Goal: Information Seeking & Learning: Learn about a topic

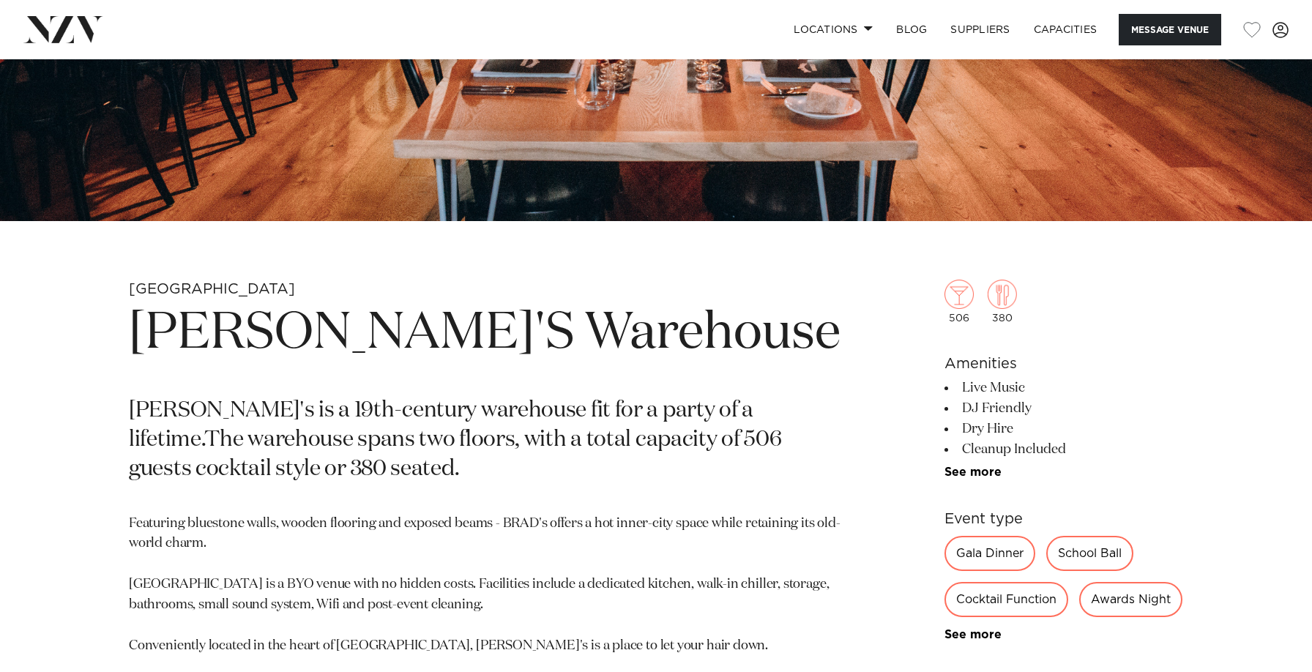
scroll to position [455, 0]
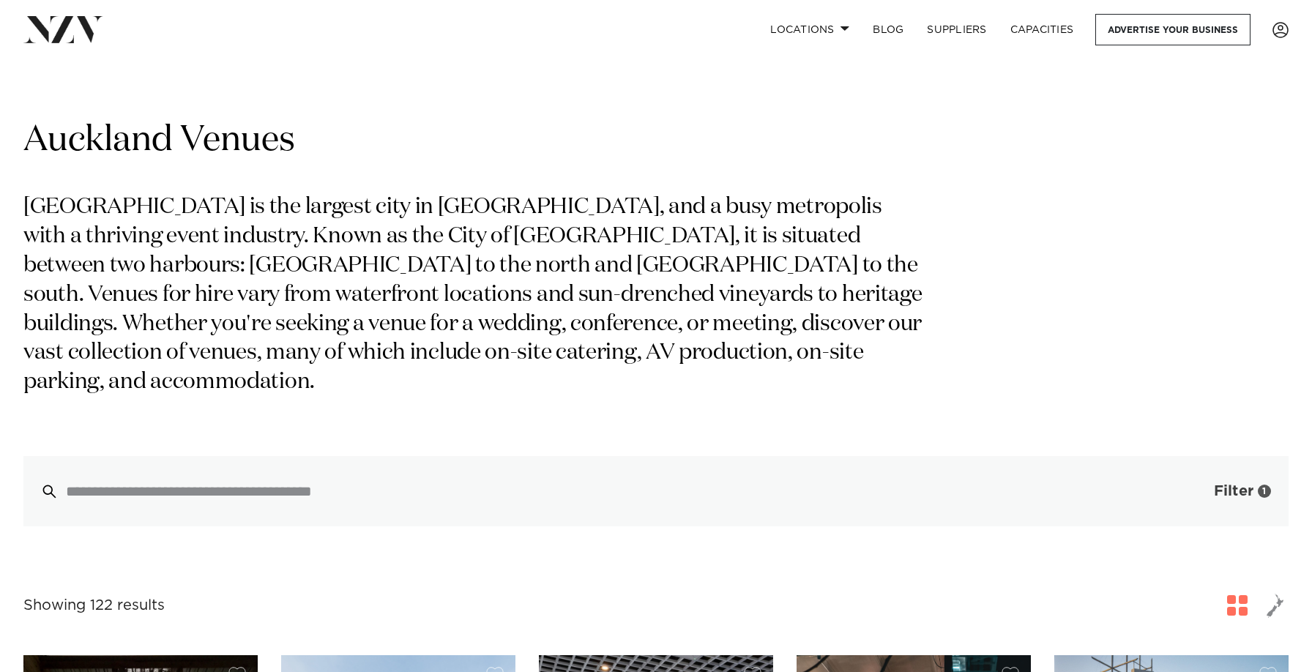
click at [1189, 484] on span "button" at bounding box center [1191, 491] width 15 height 15
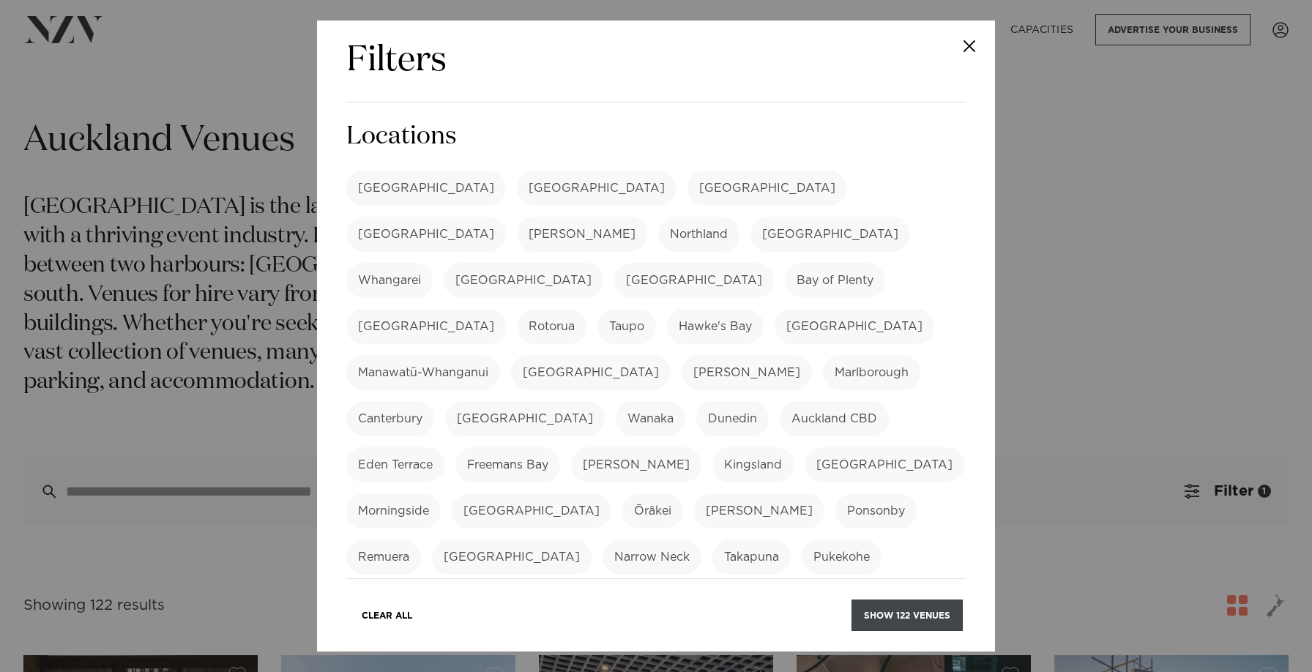
click at [891, 618] on button "Show 122 venues" at bounding box center [906, 614] width 111 height 31
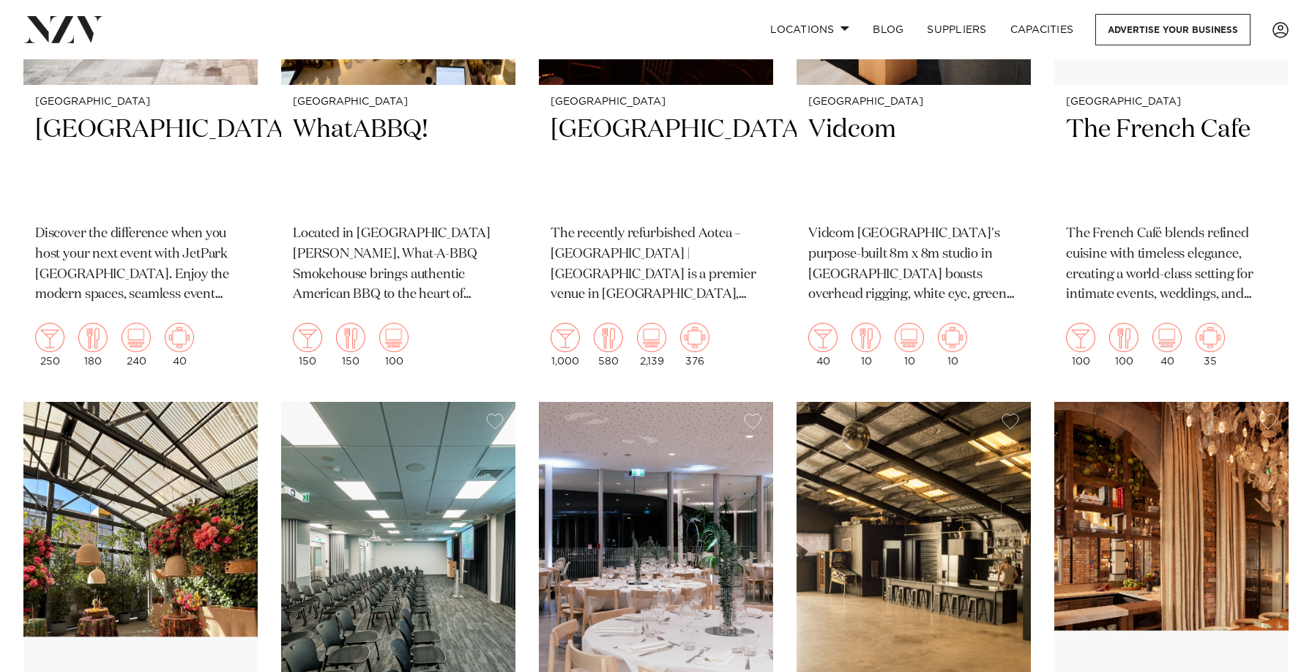
scroll to position [9352, 0]
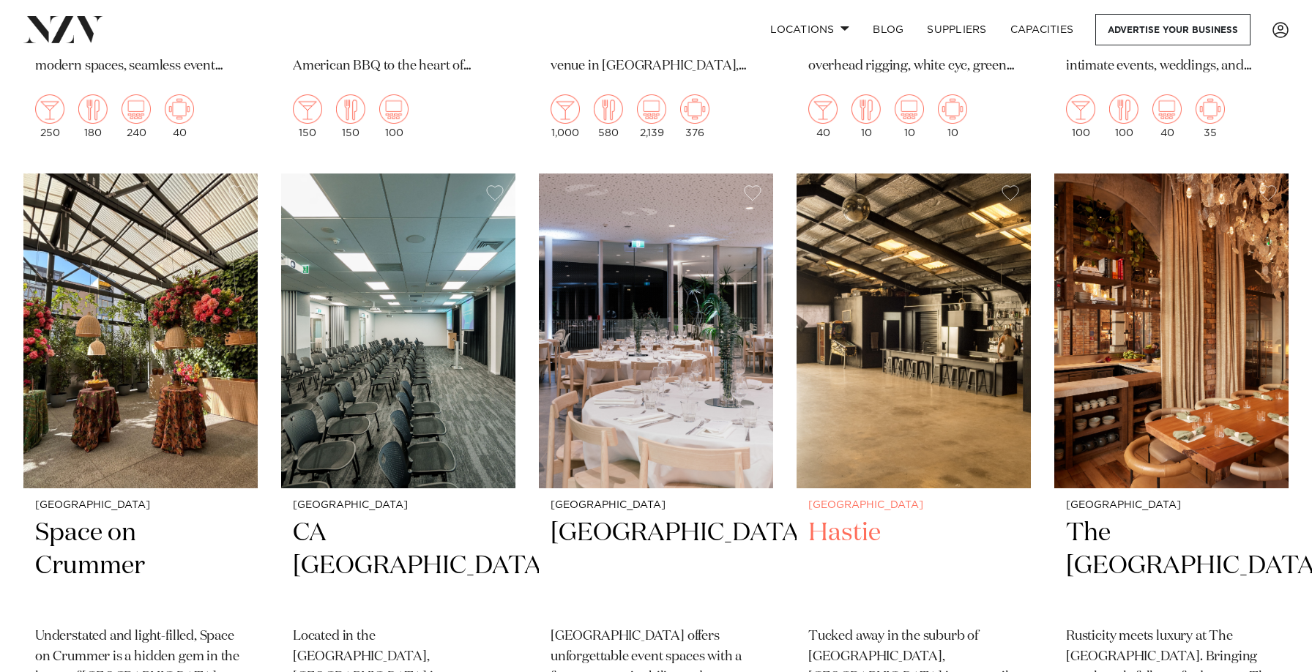
click at [924, 283] on img at bounding box center [913, 330] width 234 height 314
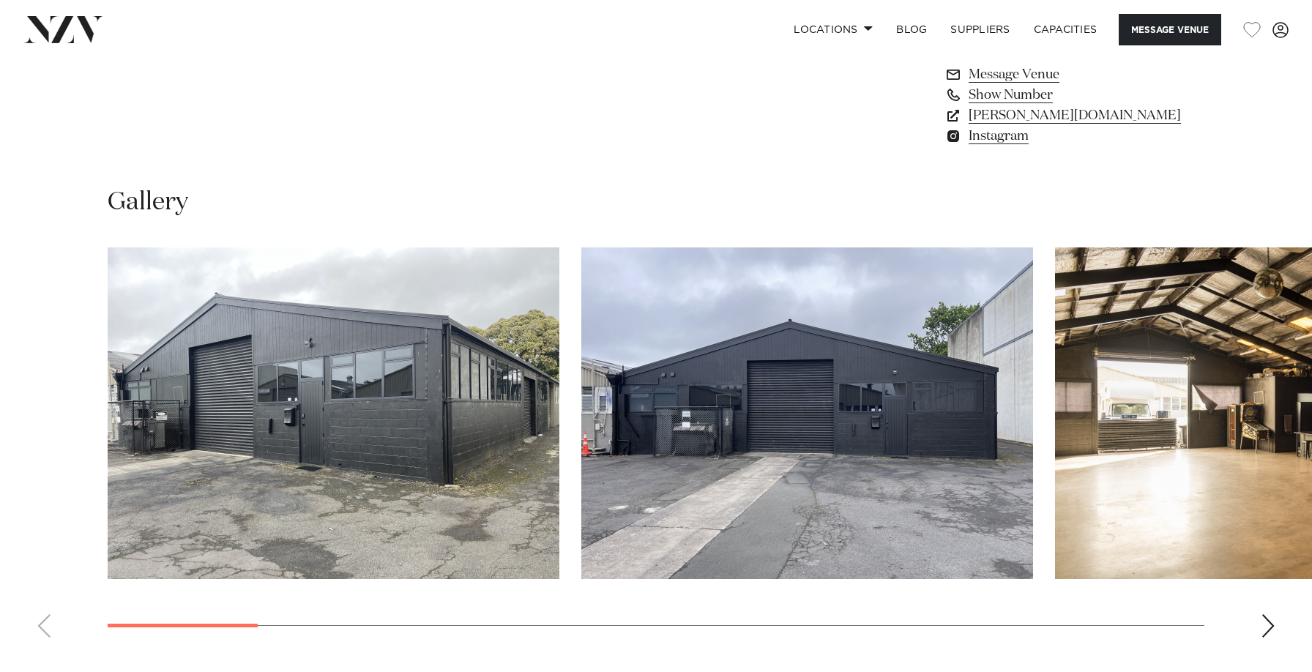
scroll to position [1291, 0]
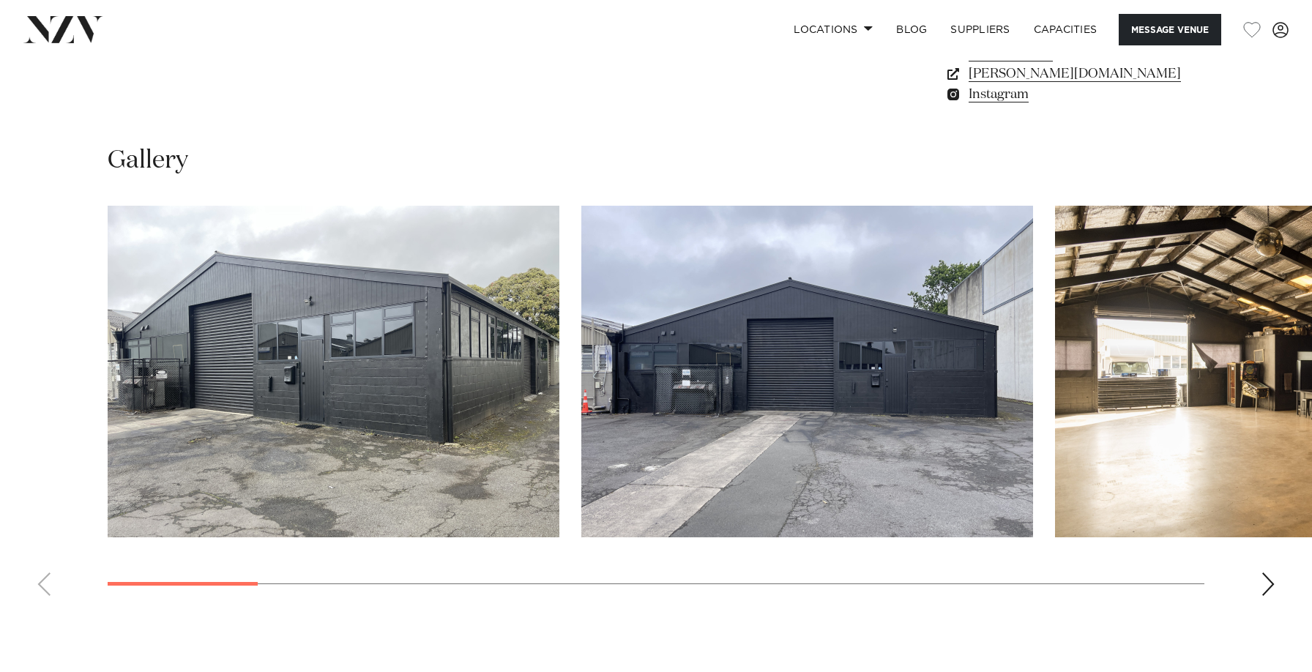
click at [1269, 575] on div "Next slide" at bounding box center [1267, 583] width 15 height 23
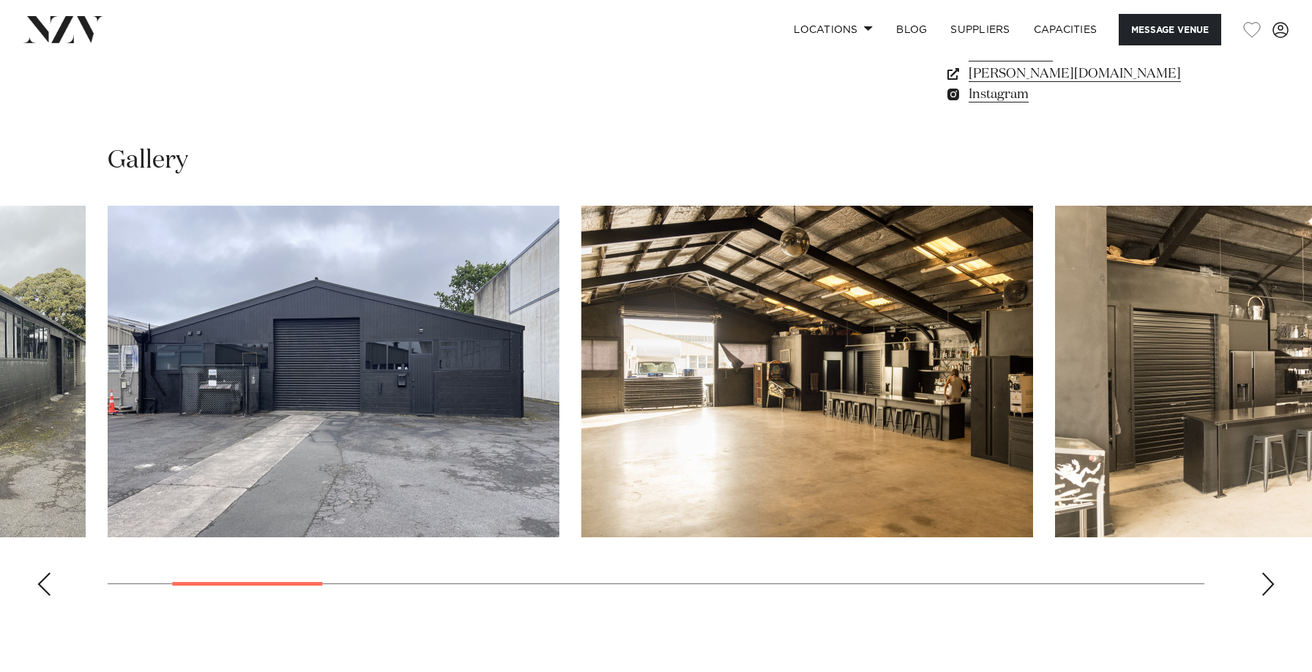
click at [1269, 575] on div "Next slide" at bounding box center [1267, 583] width 15 height 23
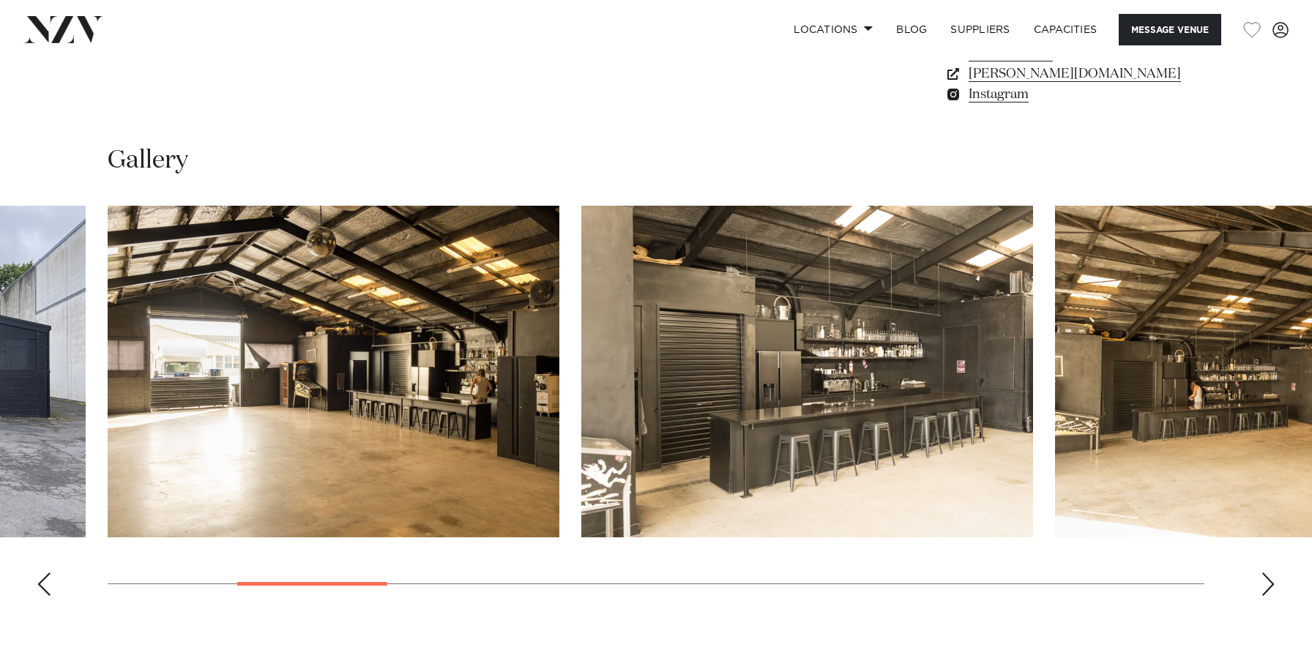
click at [1269, 576] on div "Next slide" at bounding box center [1267, 583] width 15 height 23
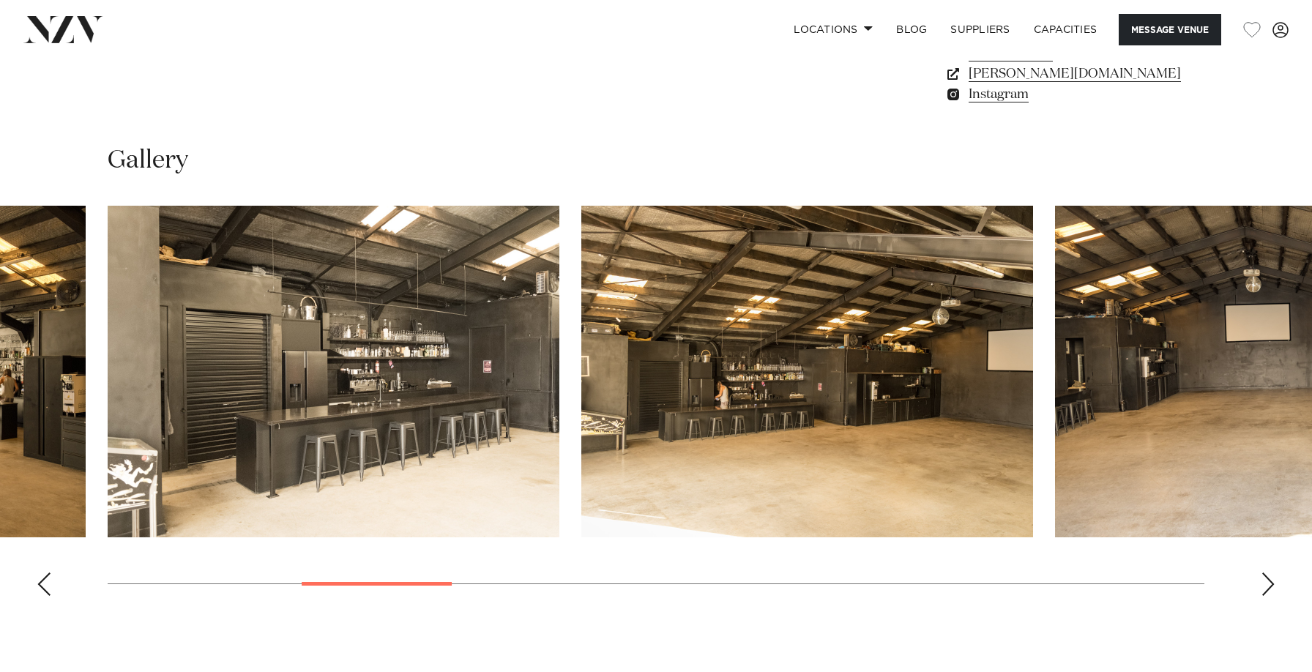
click at [1269, 576] on div "Next slide" at bounding box center [1267, 583] width 15 height 23
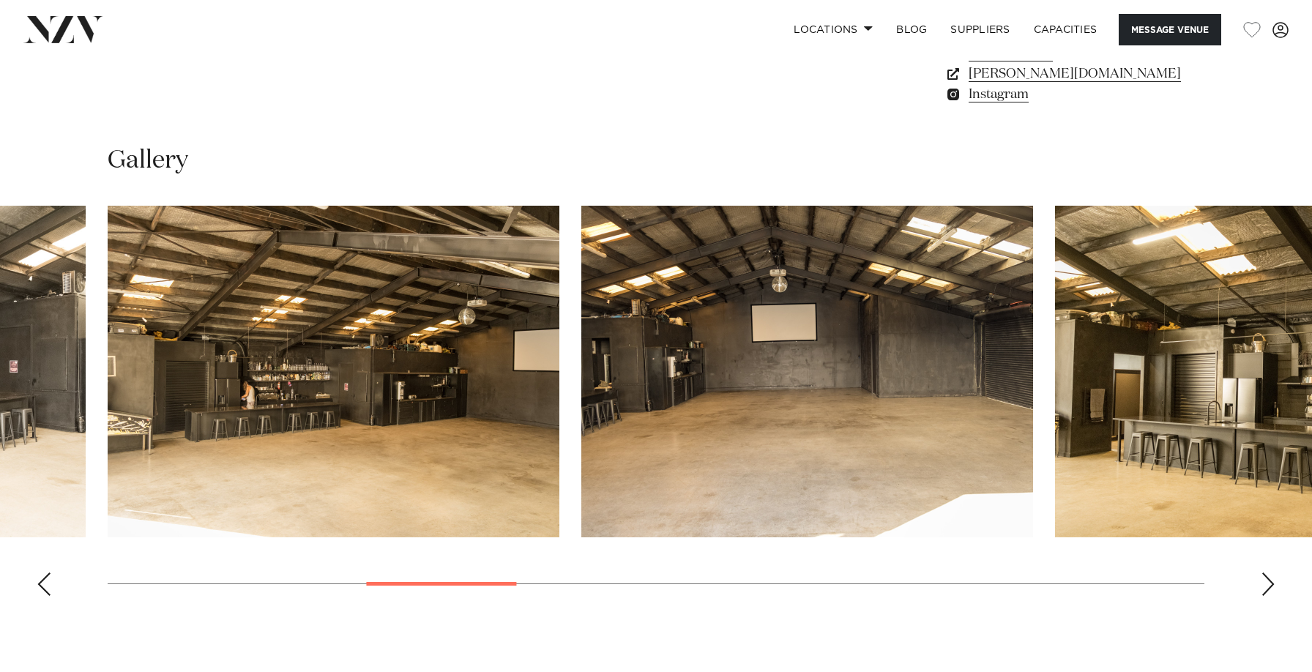
click at [1269, 576] on div "Next slide" at bounding box center [1267, 583] width 15 height 23
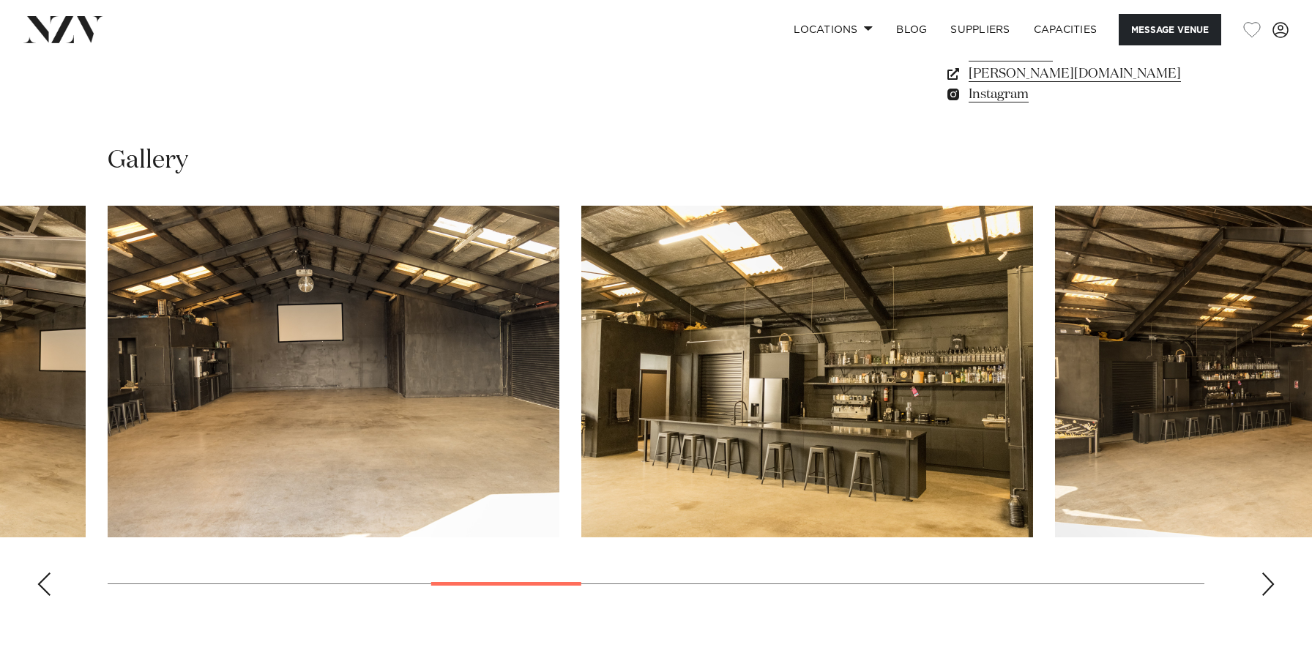
click at [1269, 576] on div "Next slide" at bounding box center [1267, 583] width 15 height 23
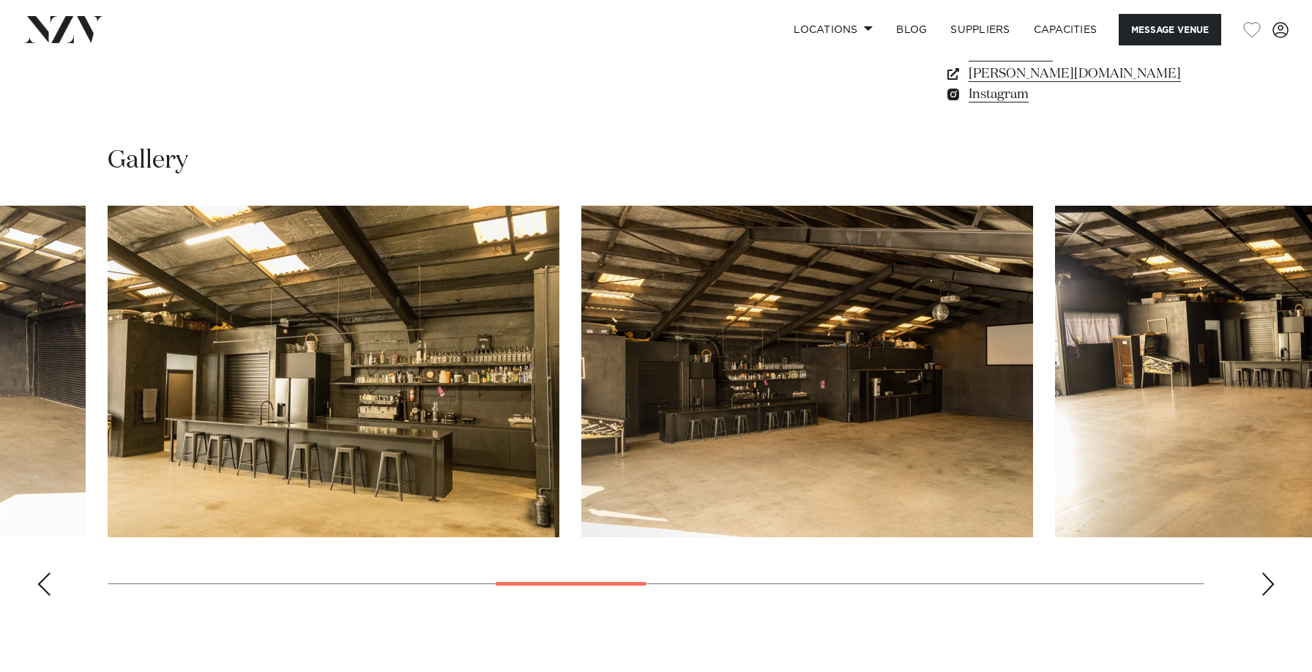
click at [1269, 576] on div "Next slide" at bounding box center [1267, 583] width 15 height 23
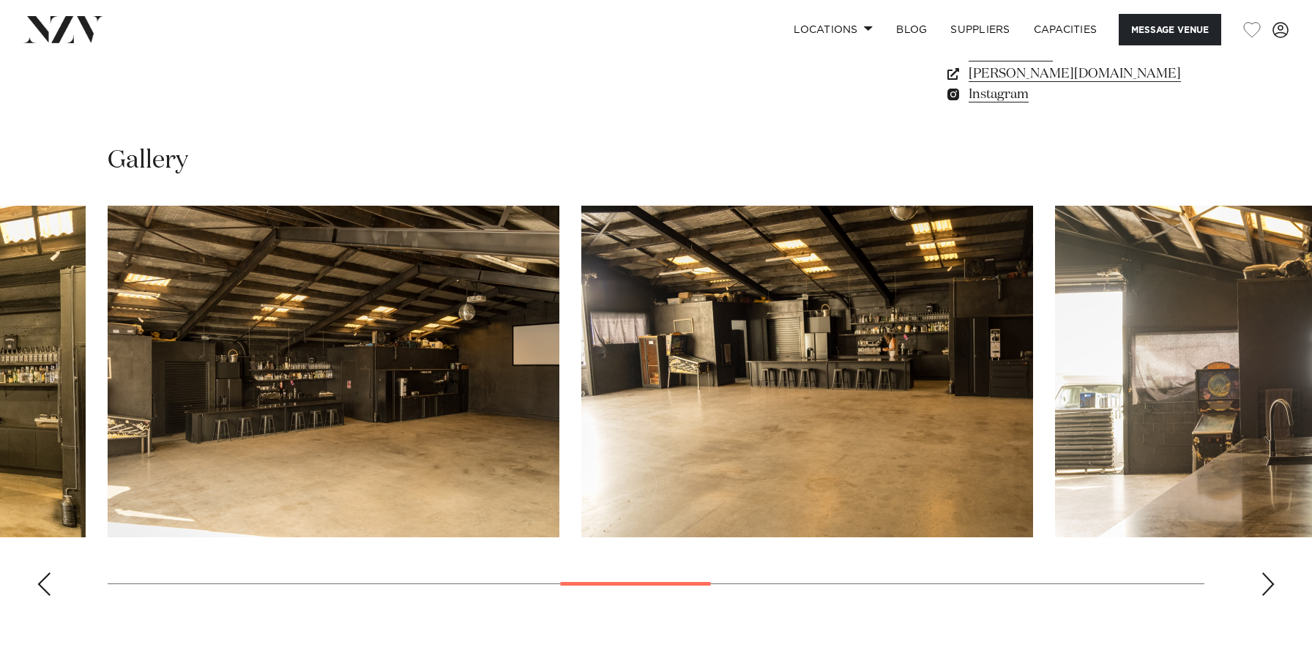
click at [1269, 576] on div "Next slide" at bounding box center [1267, 583] width 15 height 23
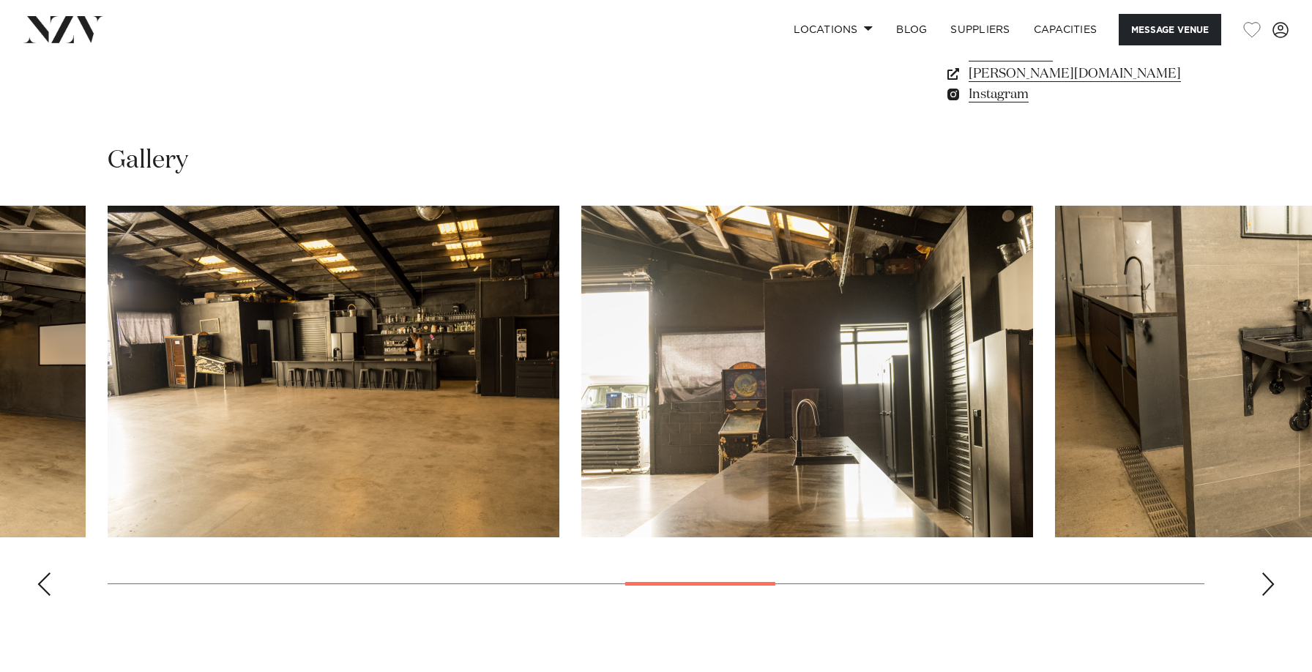
click at [1269, 576] on div "Next slide" at bounding box center [1267, 583] width 15 height 23
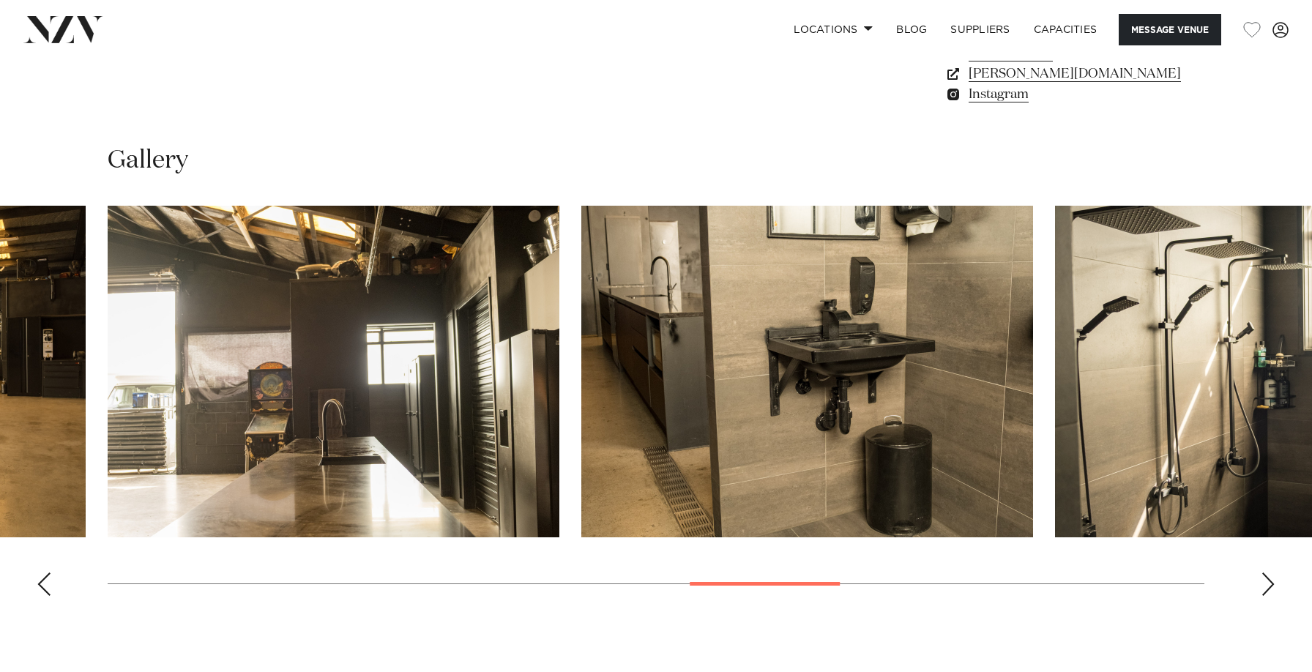
click at [1269, 576] on div "Next slide" at bounding box center [1267, 583] width 15 height 23
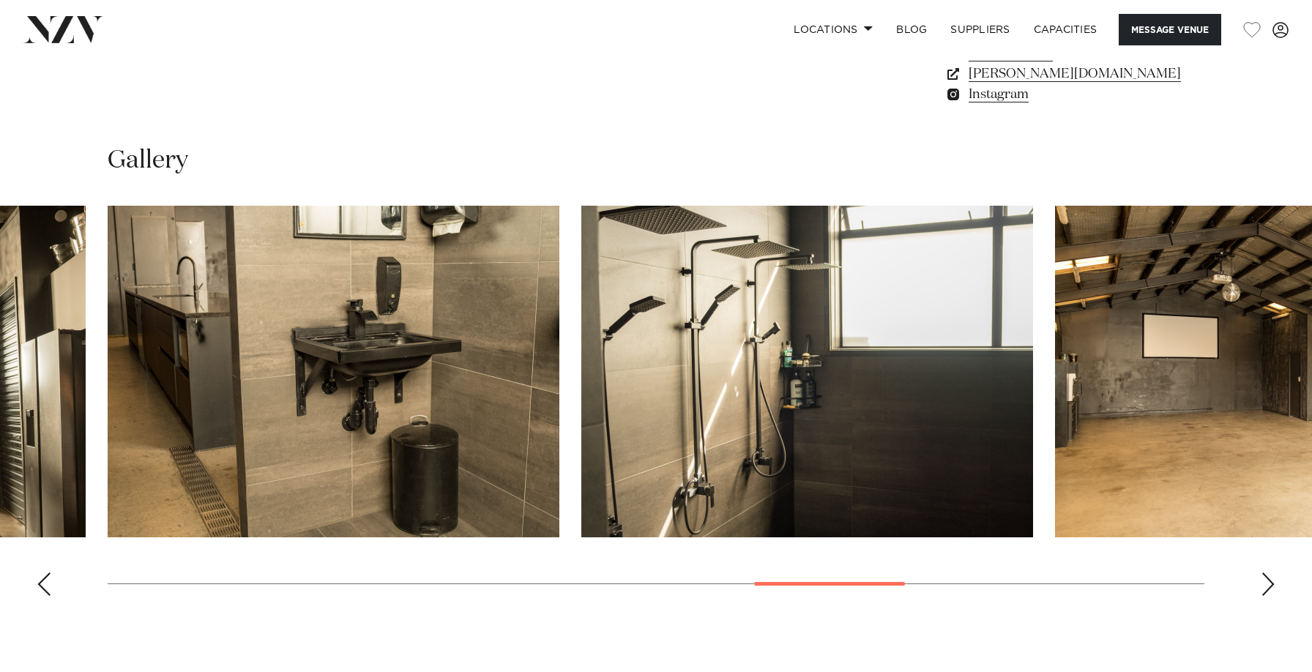
click at [1269, 576] on div "Next slide" at bounding box center [1267, 583] width 15 height 23
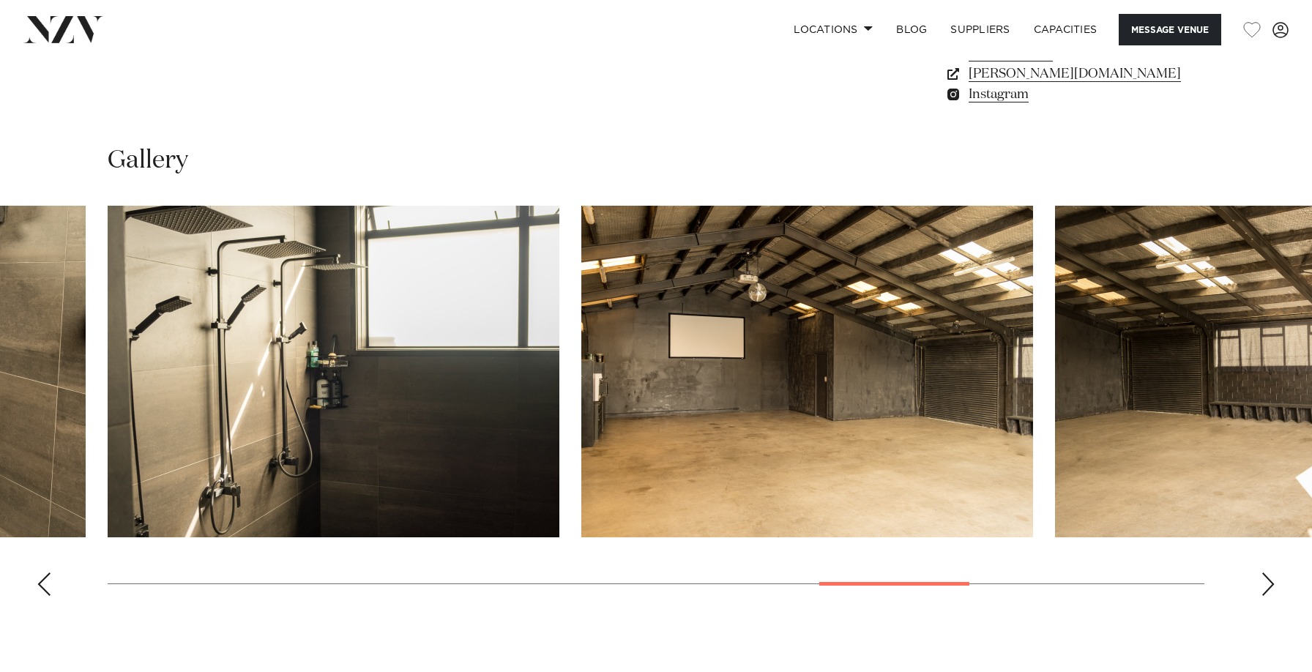
click at [1269, 576] on div "Next slide" at bounding box center [1267, 583] width 15 height 23
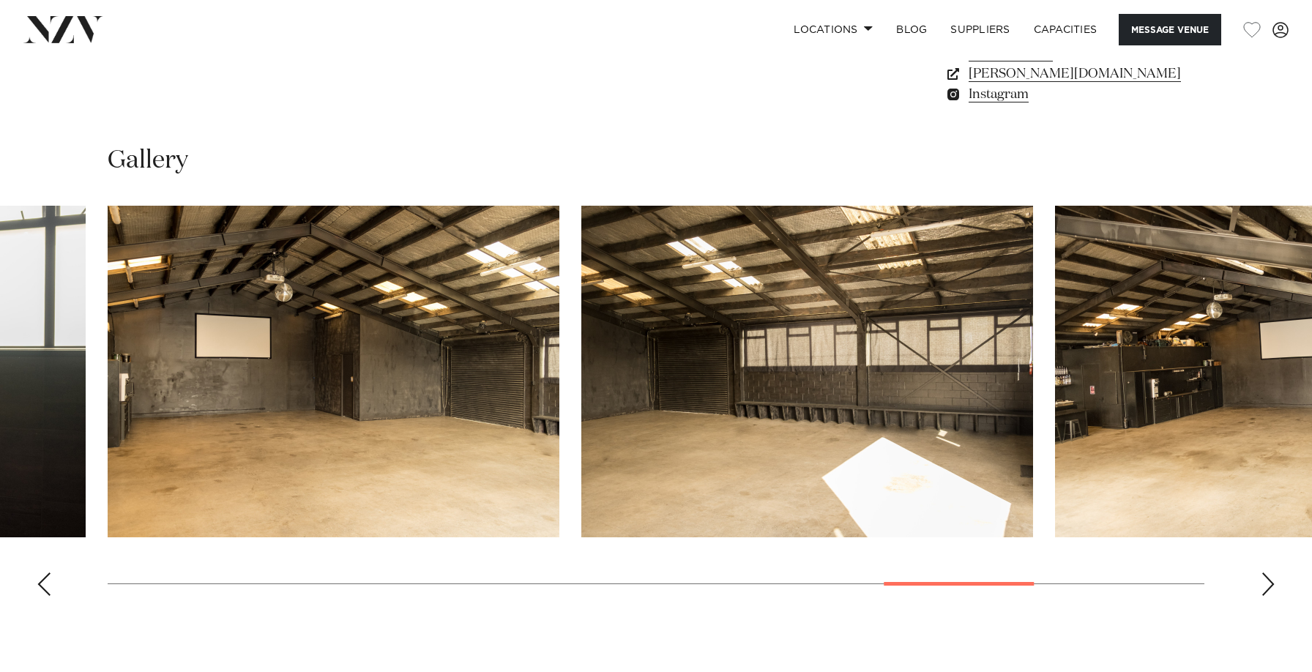
click at [1269, 576] on div "Next slide" at bounding box center [1267, 583] width 15 height 23
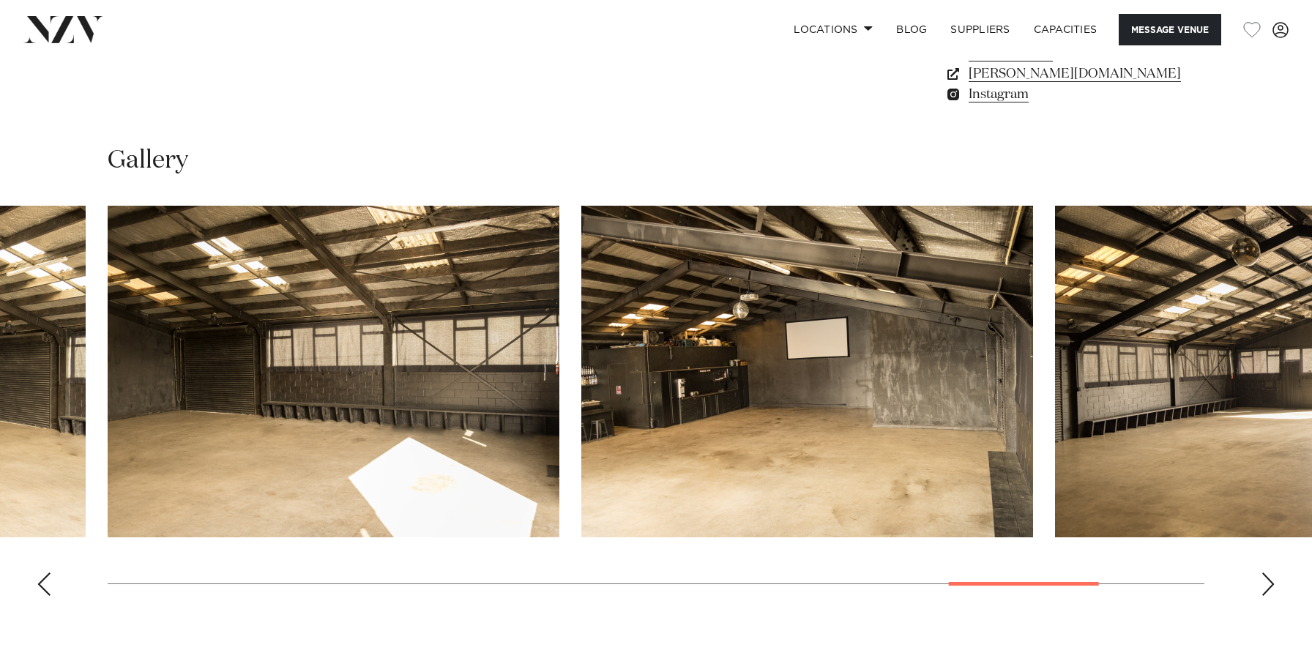
click at [1269, 576] on div "Next slide" at bounding box center [1267, 583] width 15 height 23
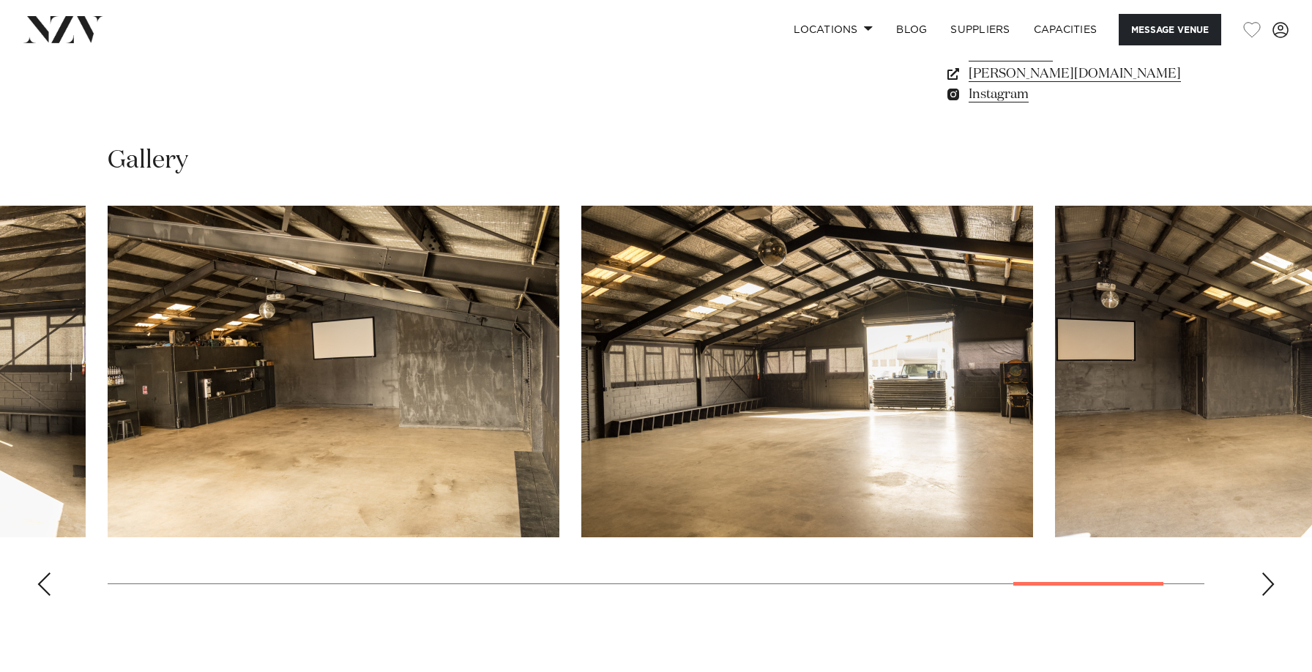
click at [1269, 576] on div "Next slide" at bounding box center [1267, 583] width 15 height 23
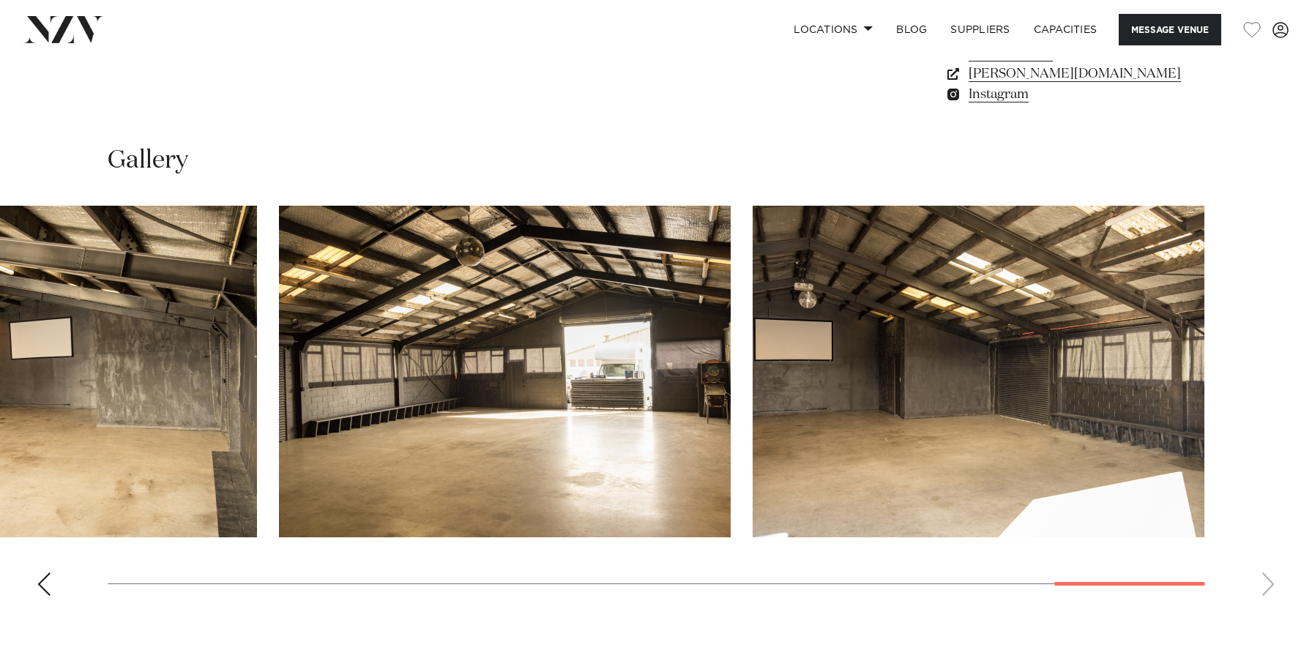
click at [1269, 576] on swiper-container at bounding box center [656, 407] width 1312 height 402
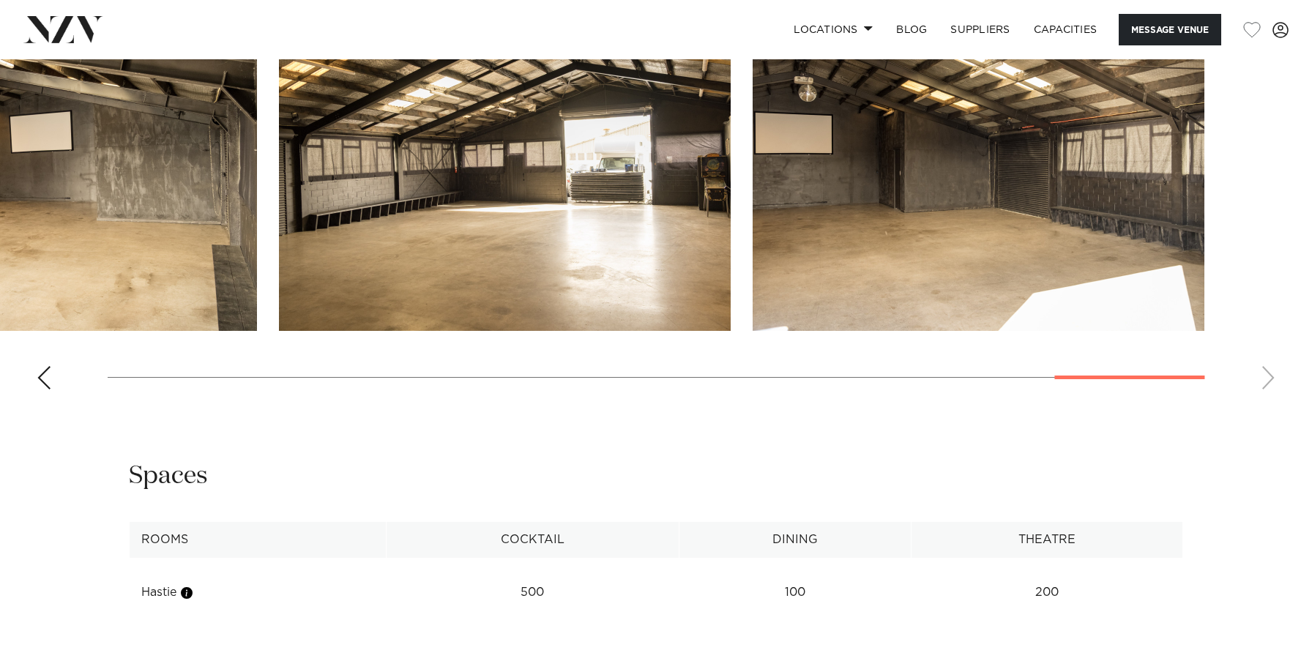
scroll to position [982, 0]
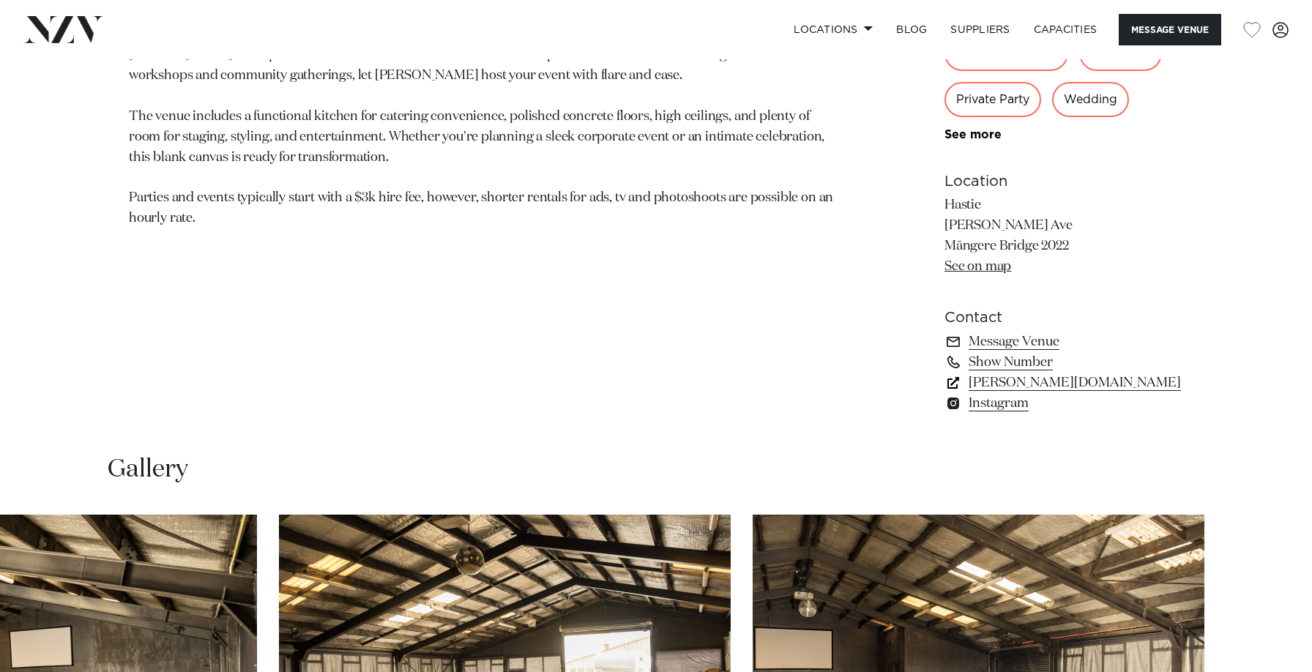
click at [1040, 381] on link "hastie-venue.com" at bounding box center [1063, 383] width 239 height 20
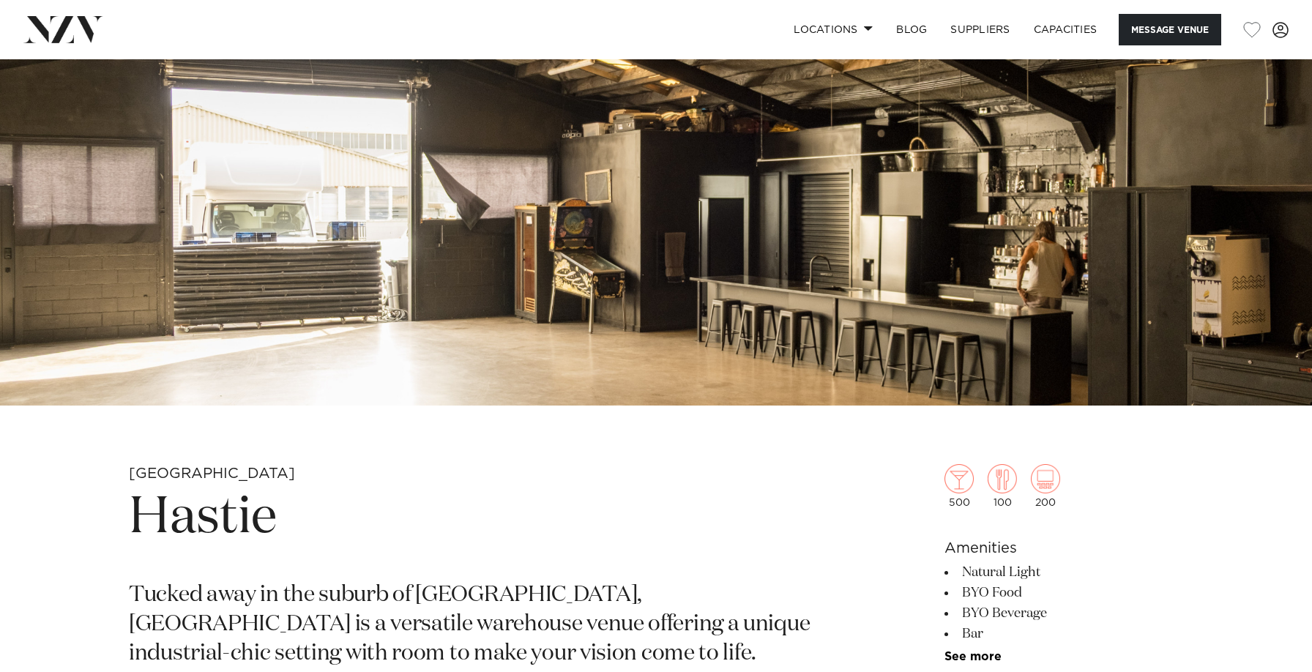
scroll to position [0, 0]
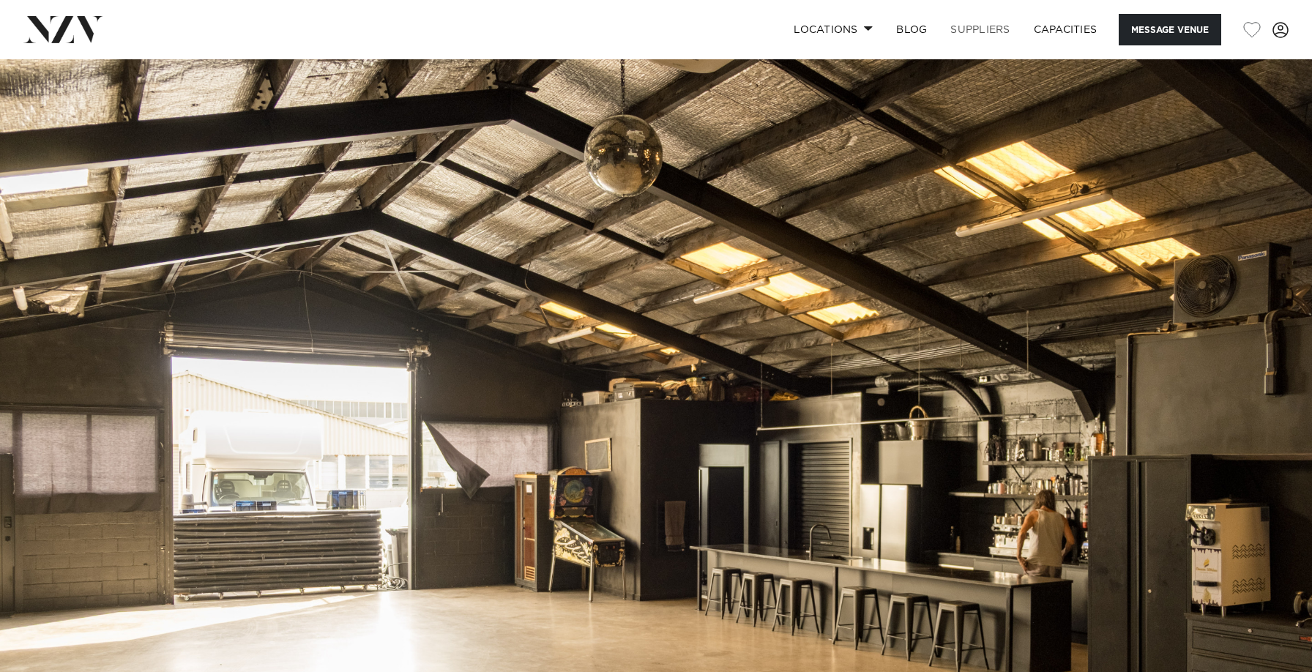
click at [993, 26] on link "SUPPLIERS" at bounding box center [979, 29] width 83 height 31
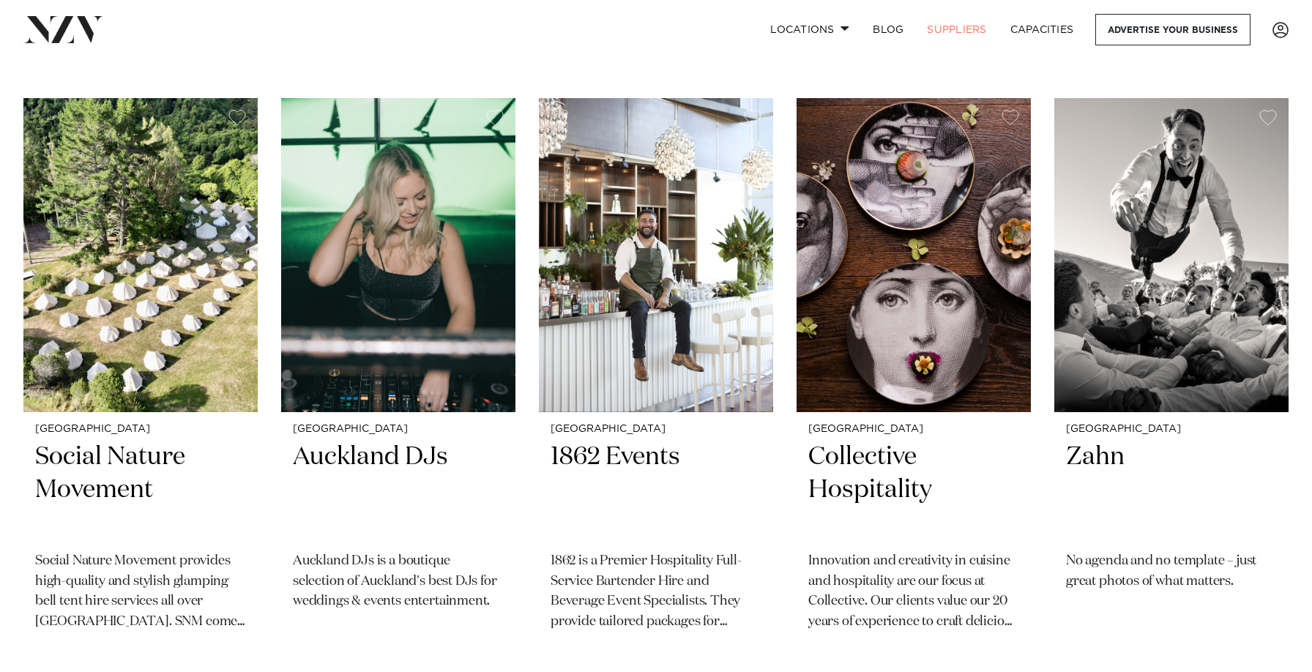
scroll to position [4434, 0]
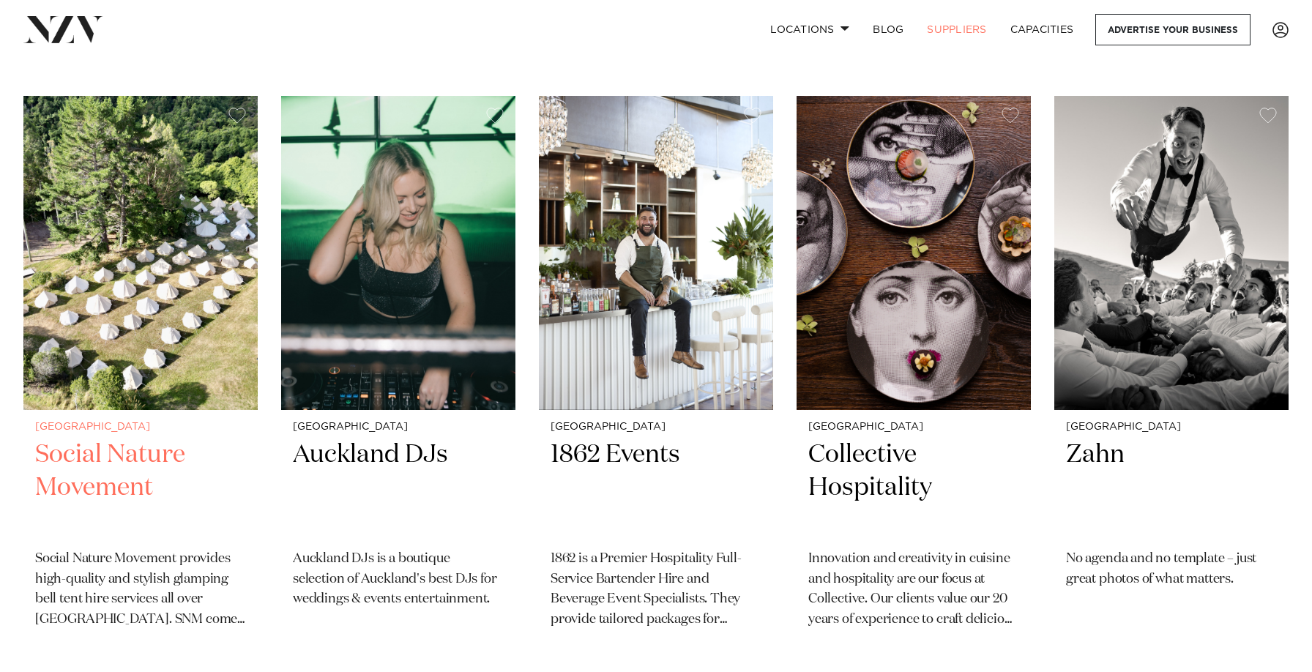
click at [127, 290] on img at bounding box center [140, 253] width 234 height 314
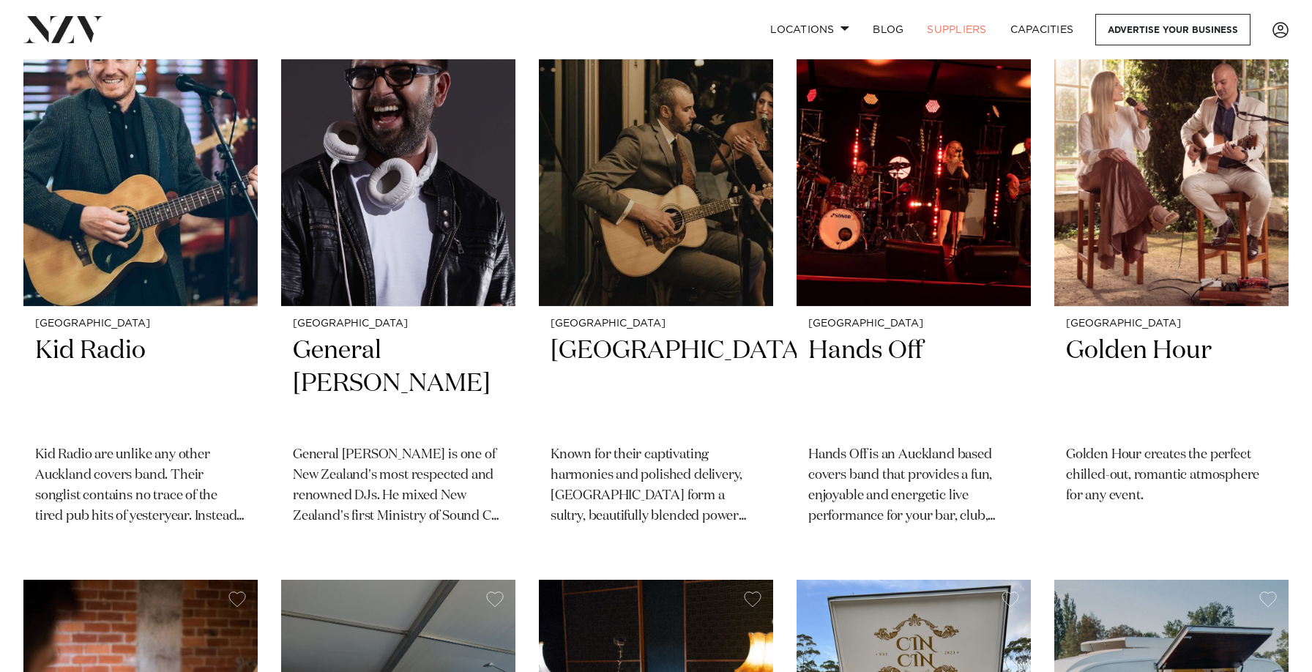
scroll to position [0, 0]
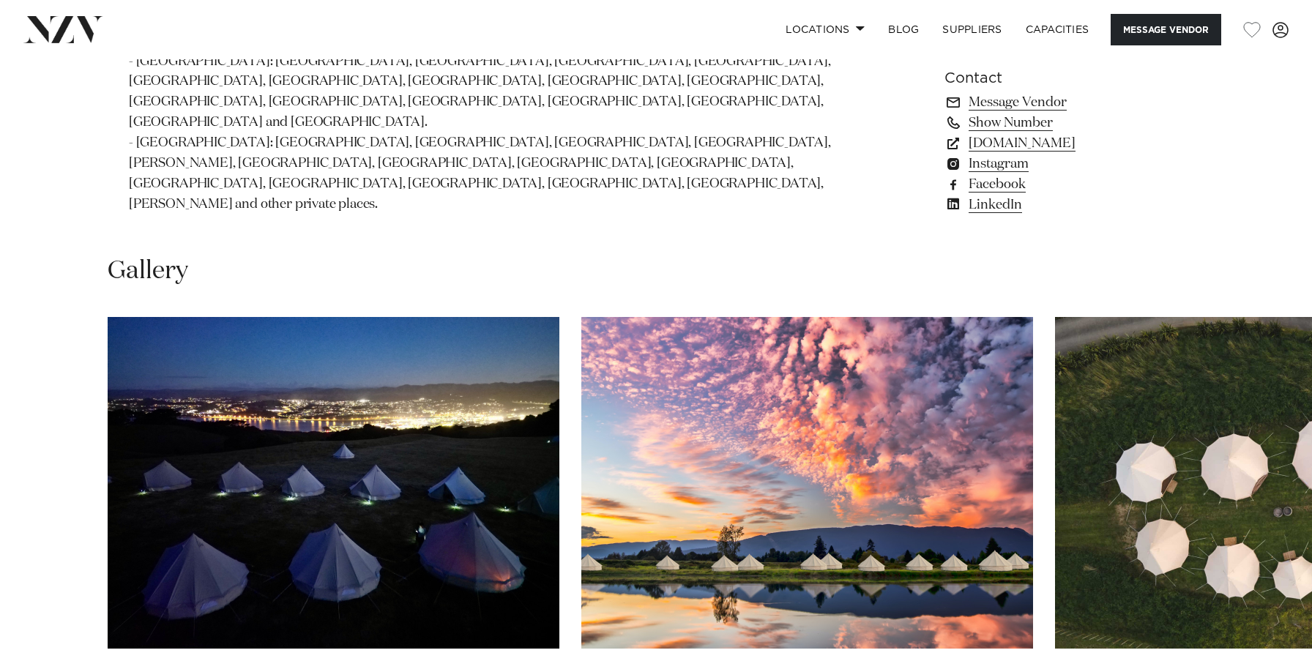
scroll to position [1135, 0]
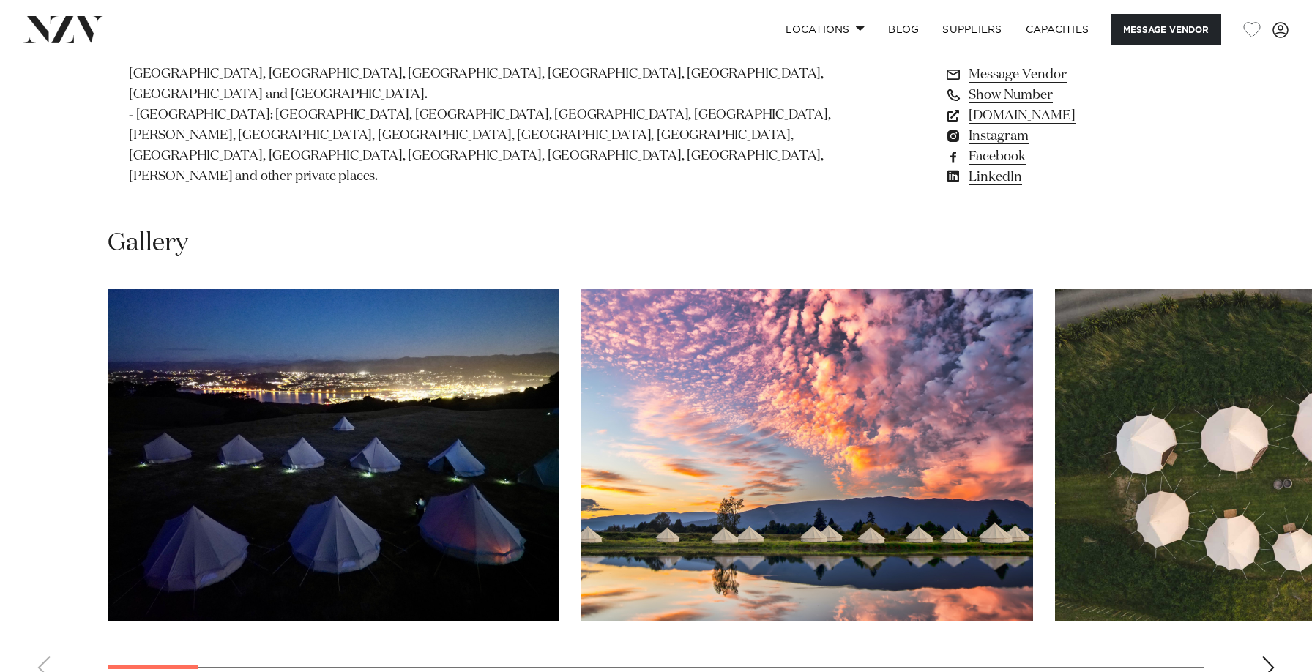
click at [1262, 656] on div "Next slide" at bounding box center [1267, 667] width 15 height 23
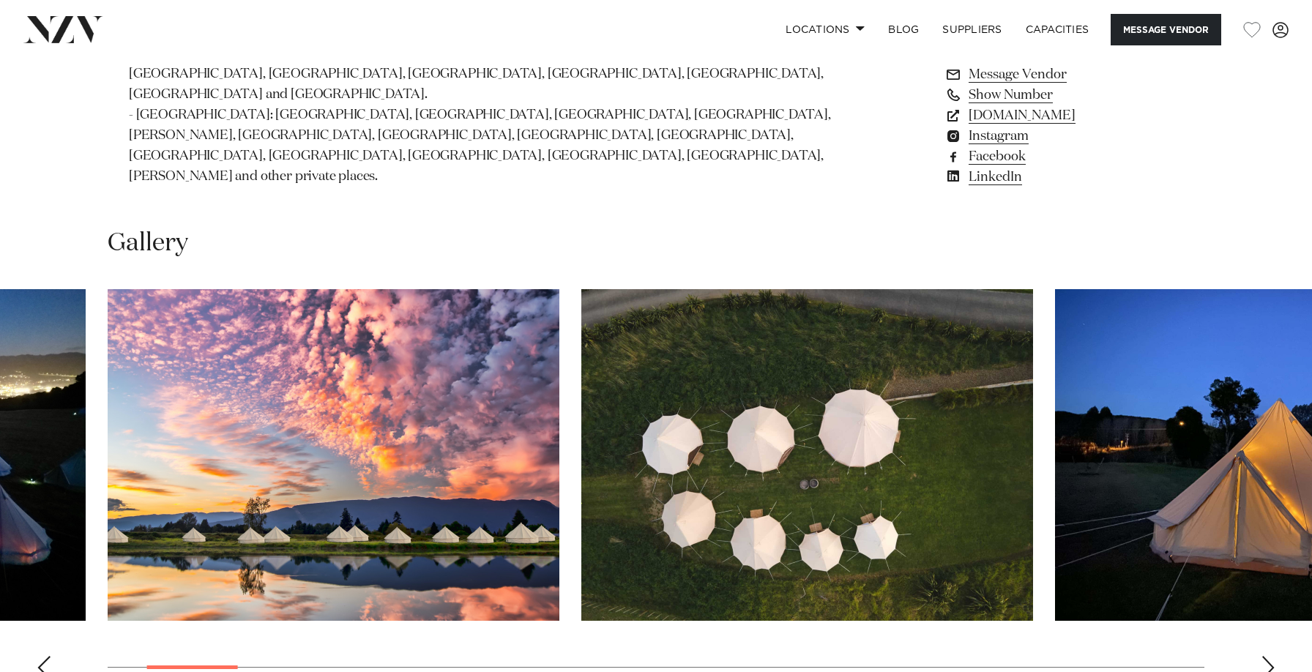
click at [1262, 656] on div "Next slide" at bounding box center [1267, 667] width 15 height 23
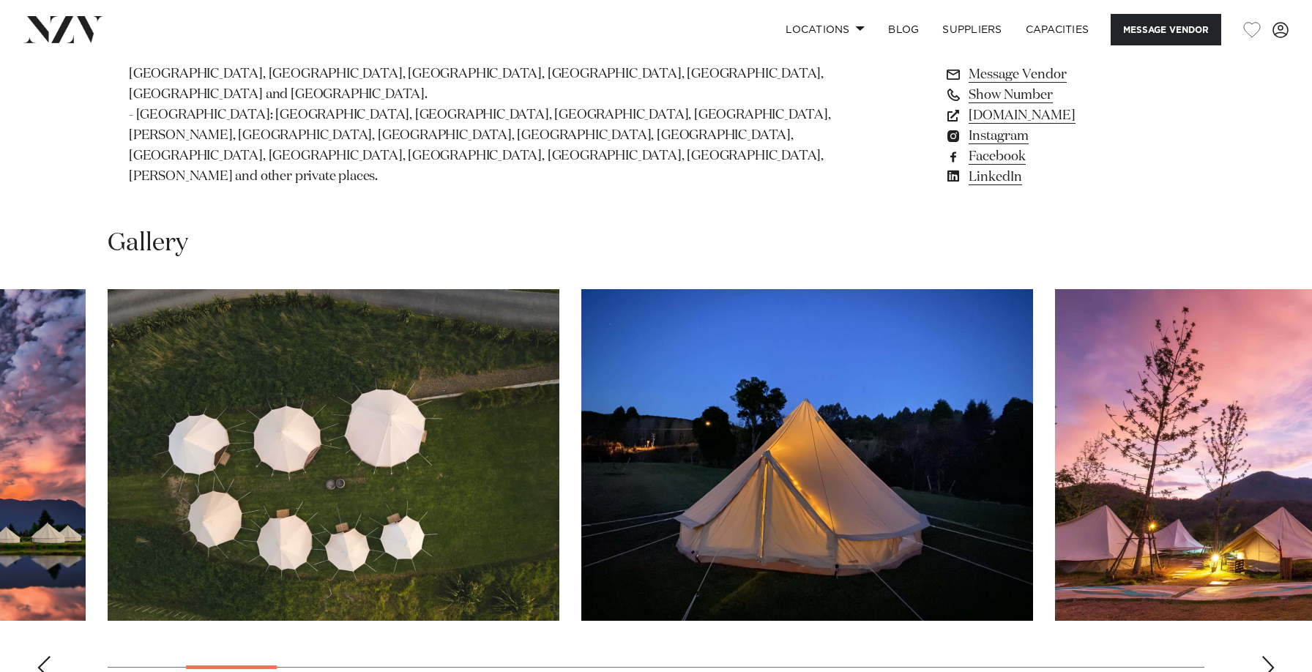
click at [1262, 656] on div "Next slide" at bounding box center [1267, 667] width 15 height 23
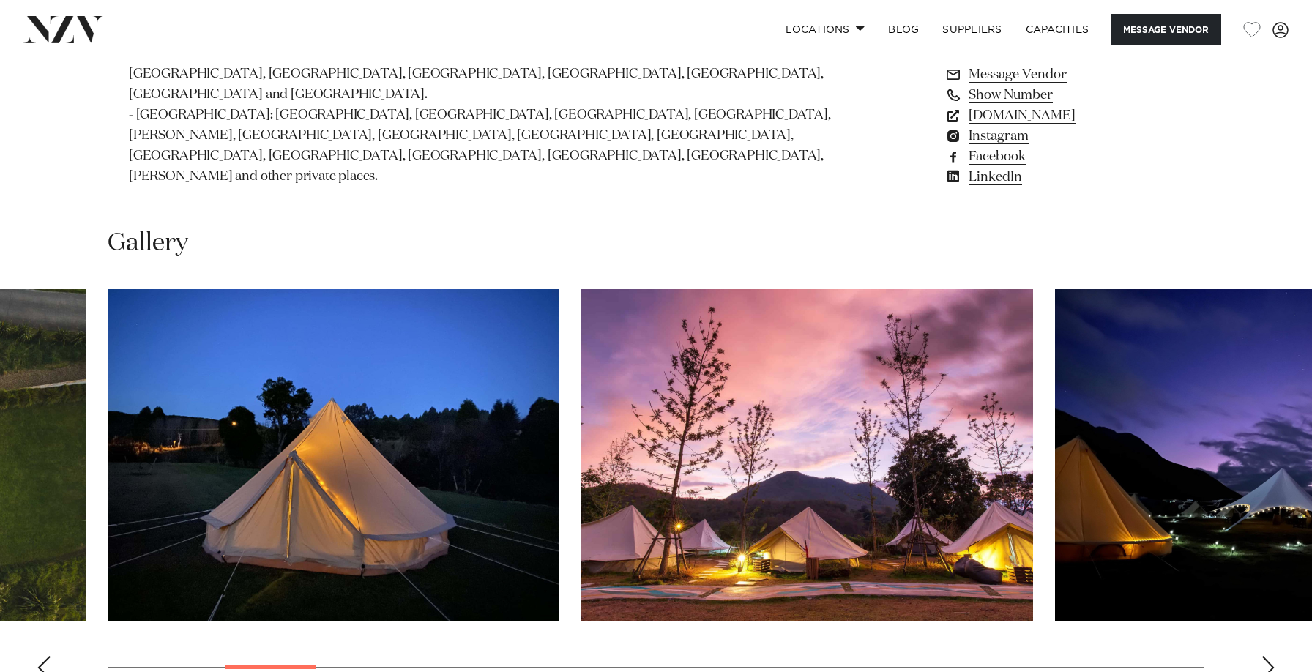
click at [1262, 656] on div "Next slide" at bounding box center [1267, 667] width 15 height 23
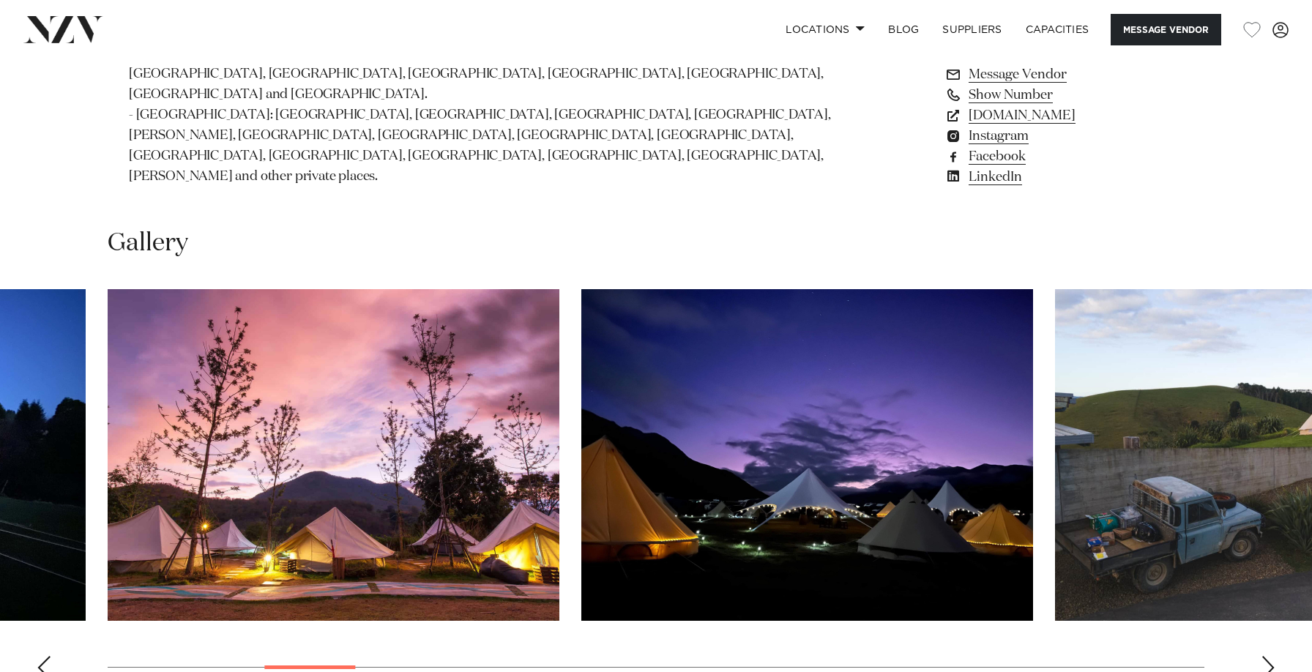
click at [1262, 656] on div "Next slide" at bounding box center [1267, 667] width 15 height 23
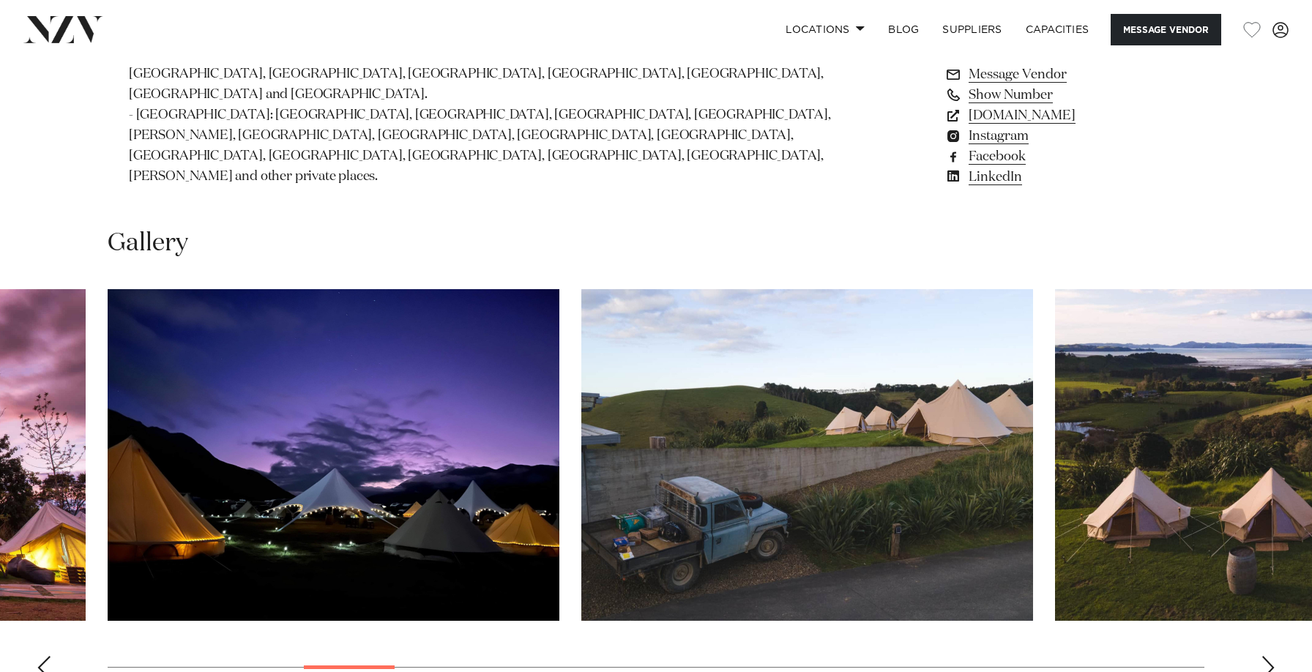
click at [1262, 656] on div "Next slide" at bounding box center [1267, 667] width 15 height 23
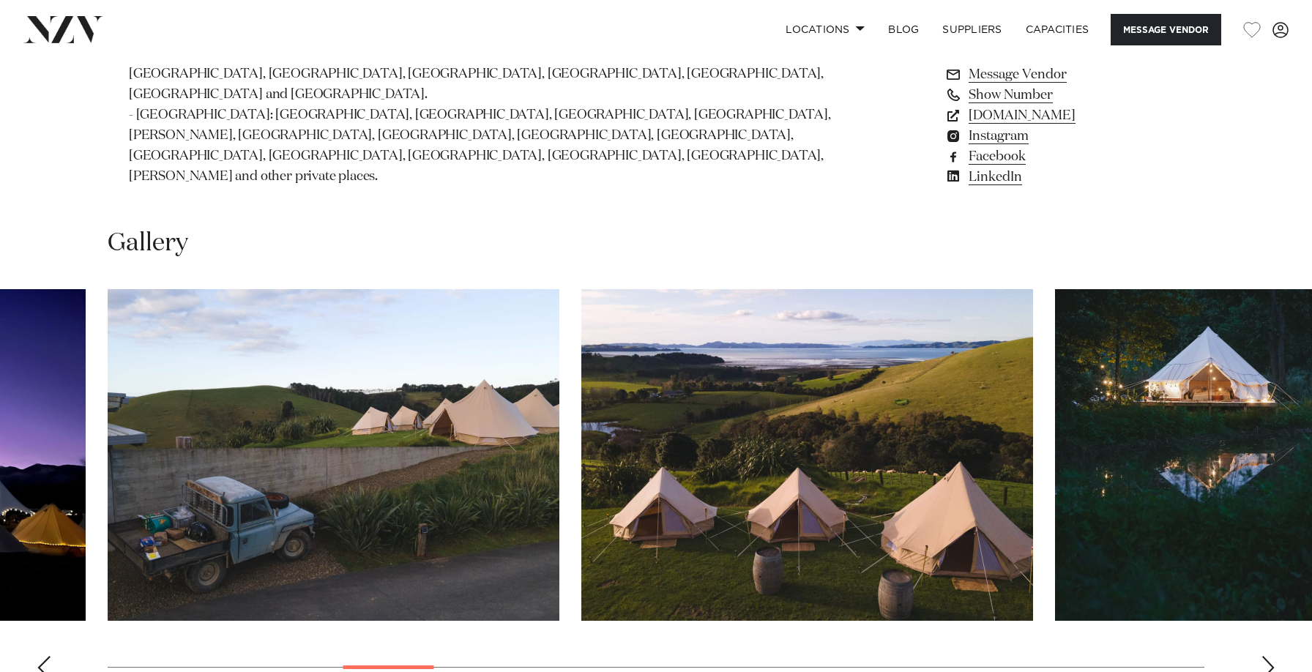
click at [1262, 656] on div "Next slide" at bounding box center [1267, 667] width 15 height 23
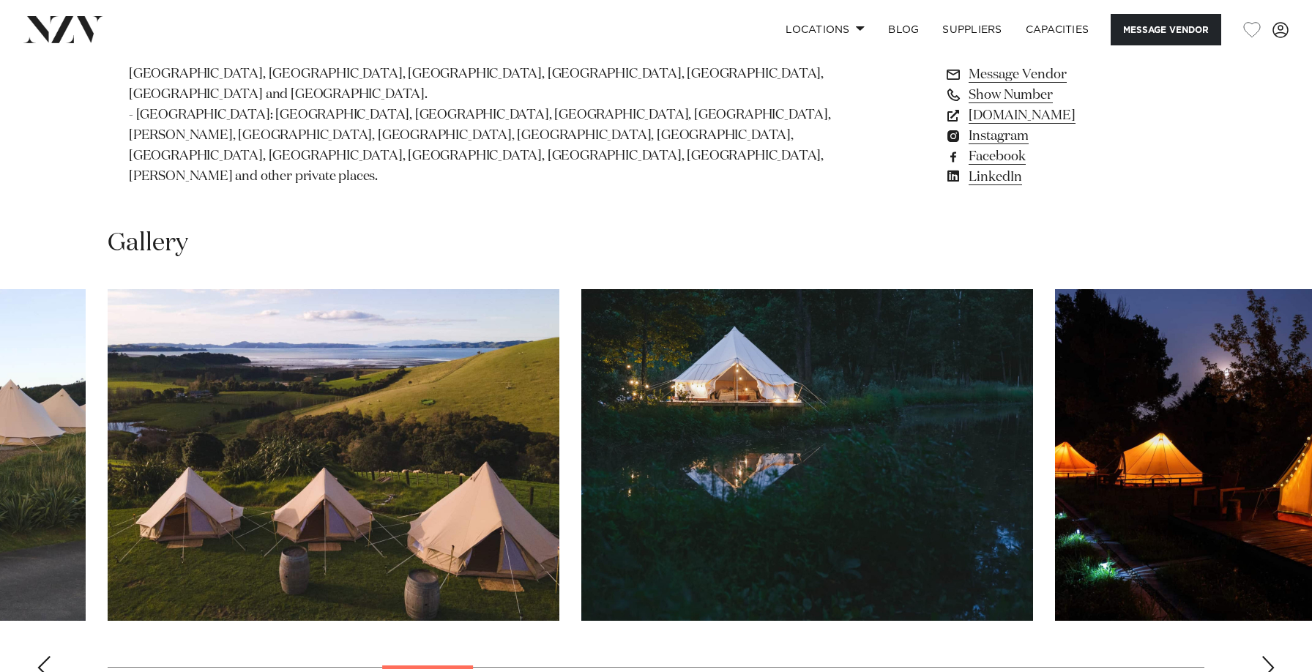
click at [1262, 656] on div "Next slide" at bounding box center [1267, 667] width 15 height 23
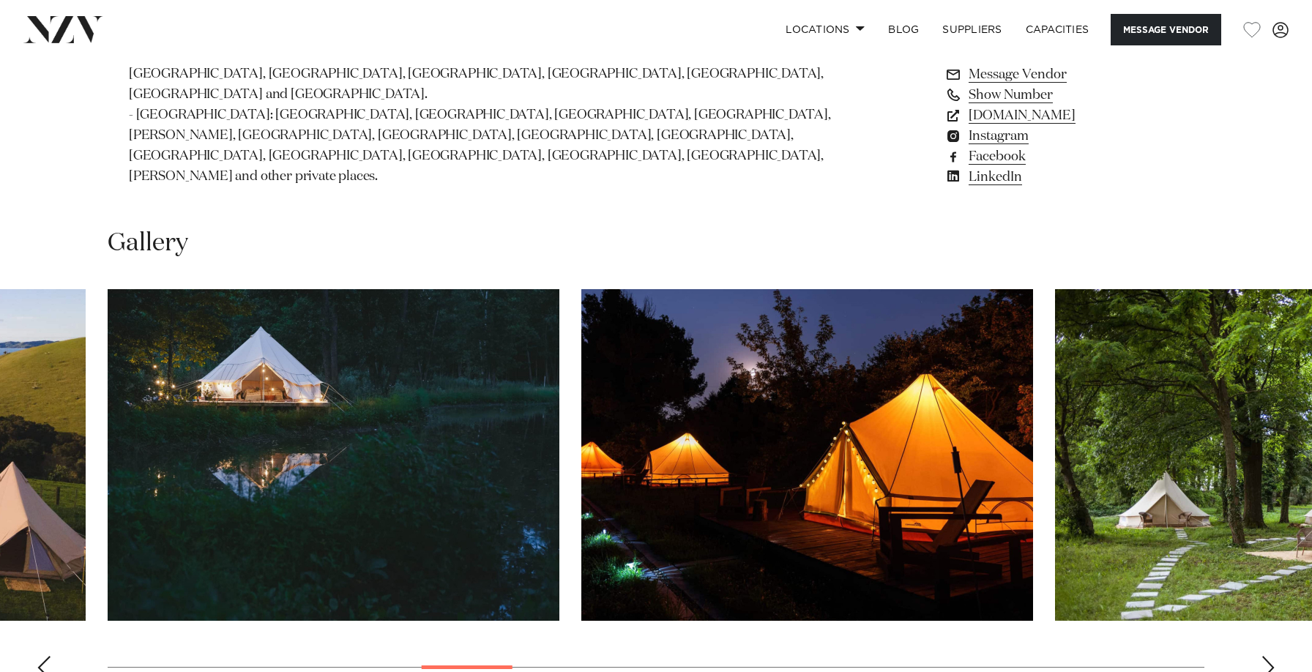
click at [1262, 656] on div "Next slide" at bounding box center [1267, 667] width 15 height 23
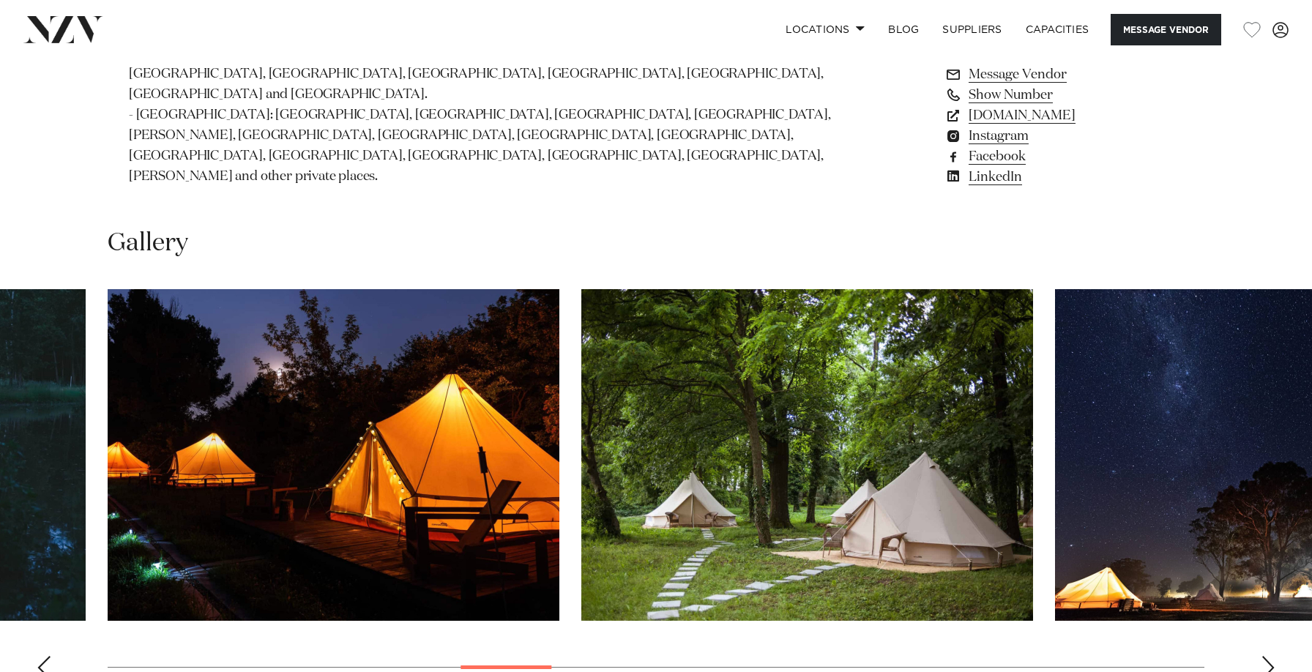
click at [1262, 656] on div "Next slide" at bounding box center [1267, 667] width 15 height 23
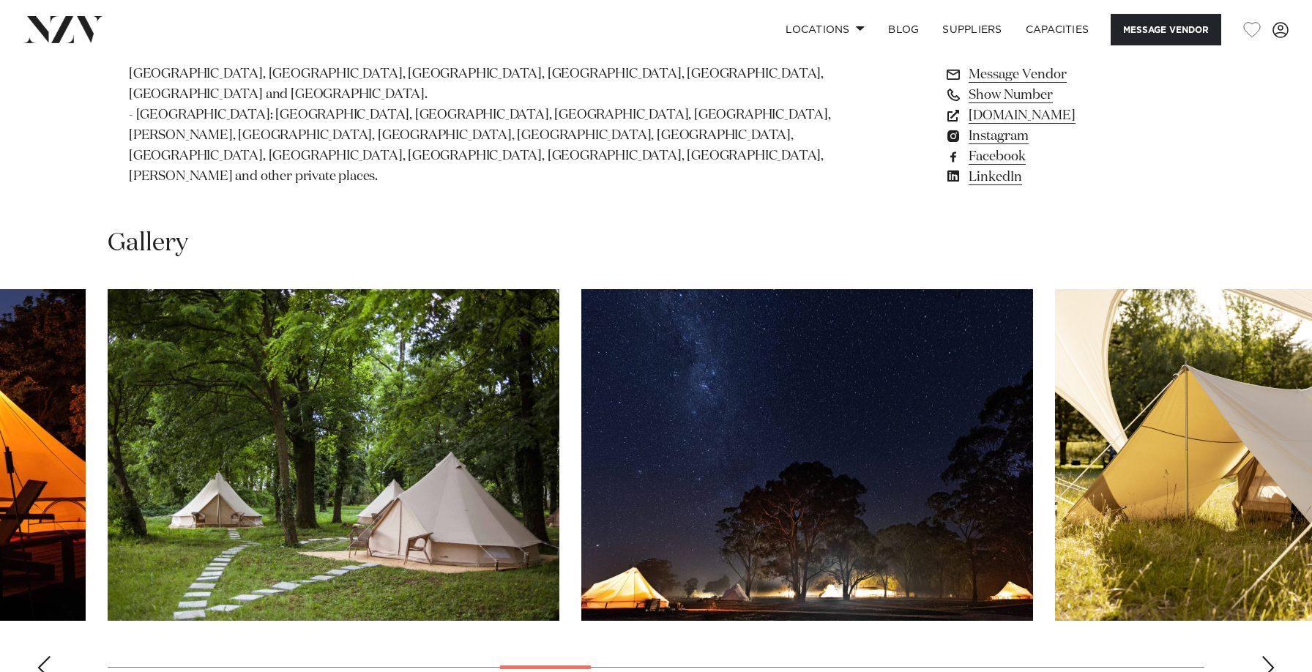
click at [1262, 656] on div "Next slide" at bounding box center [1267, 667] width 15 height 23
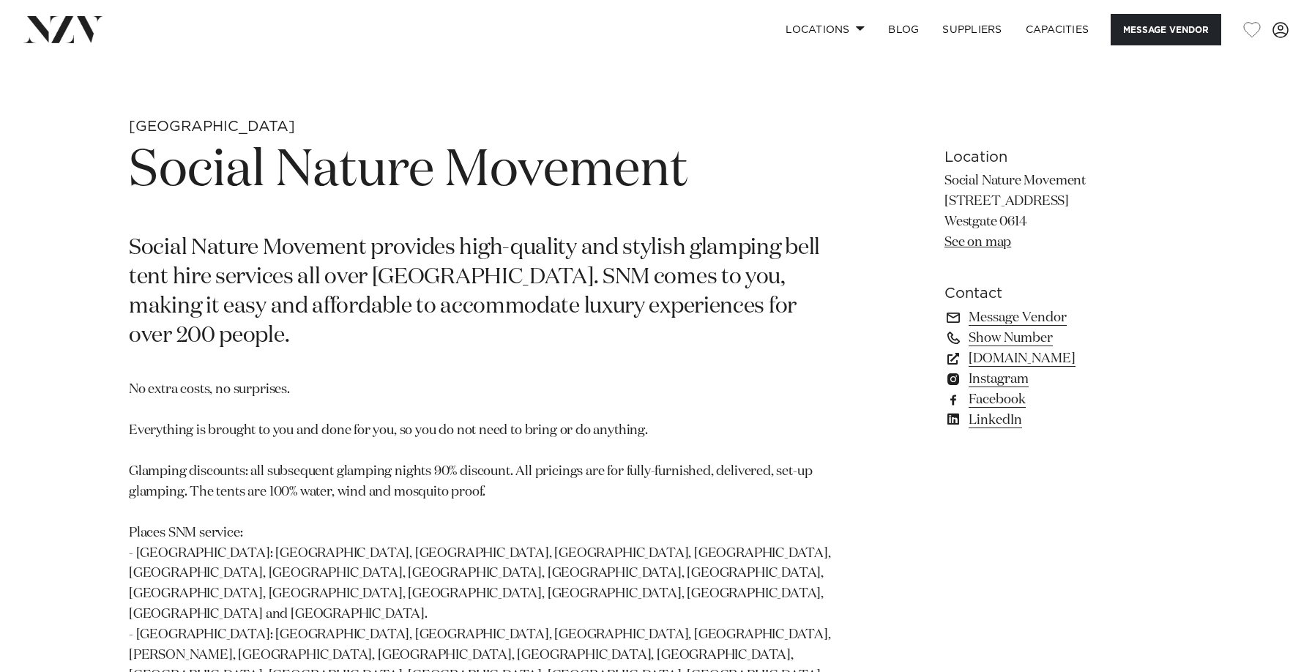
scroll to position [616, 0]
